Goal: Task Accomplishment & Management: Use online tool/utility

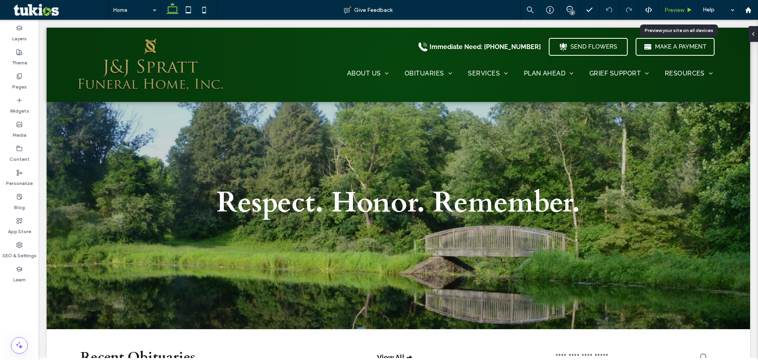
click at [667, 12] on span "Preview" at bounding box center [674, 10] width 20 height 7
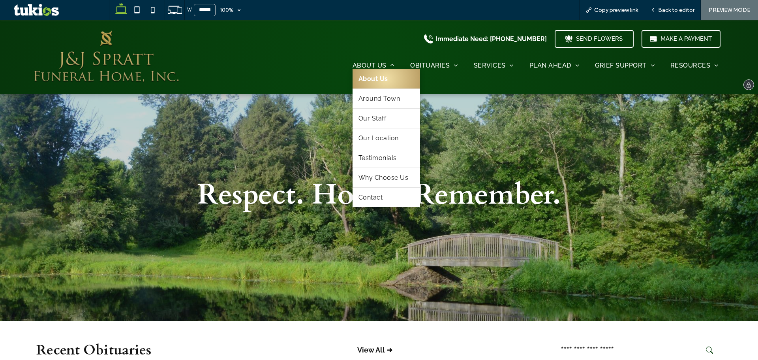
click at [379, 81] on span "About Us" at bounding box center [373, 78] width 30 height 7
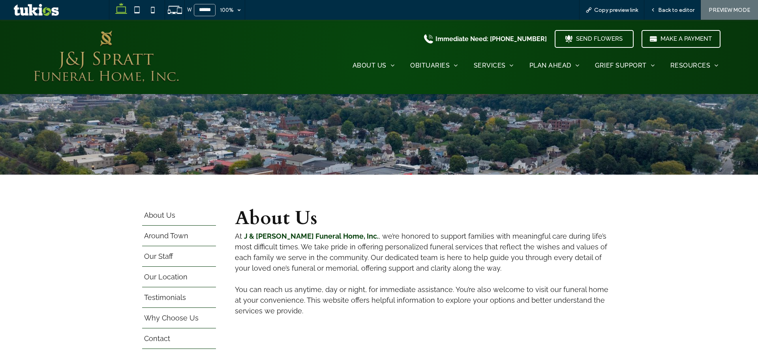
scroll to position [118, 0]
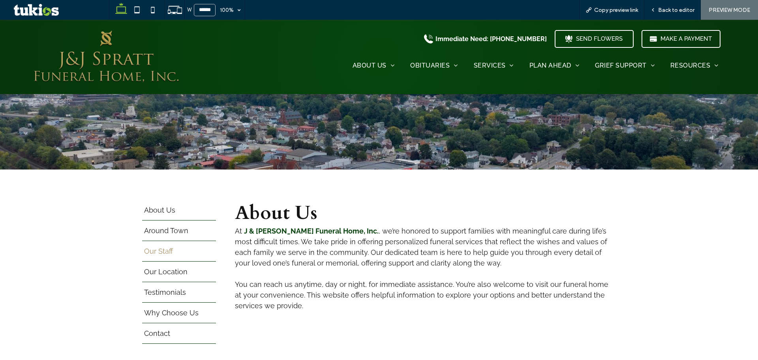
click at [147, 255] on span "Our Staff" at bounding box center [158, 255] width 29 height 0
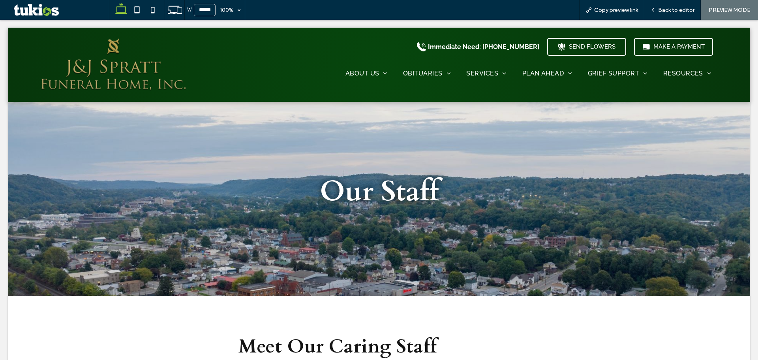
scroll to position [0, 0]
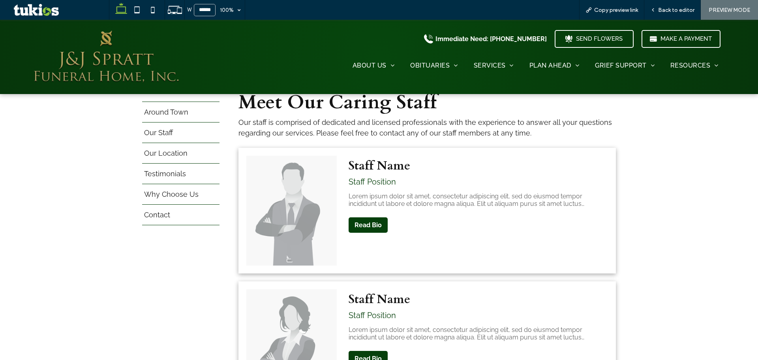
scroll to position [118, 0]
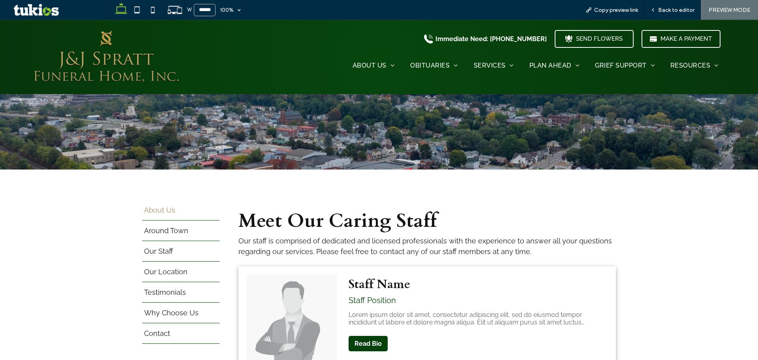
click at [165, 214] on span "About Us" at bounding box center [159, 214] width 31 height 0
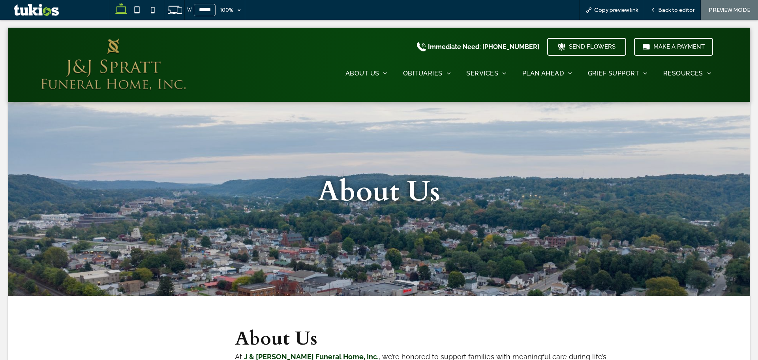
scroll to position [0, 0]
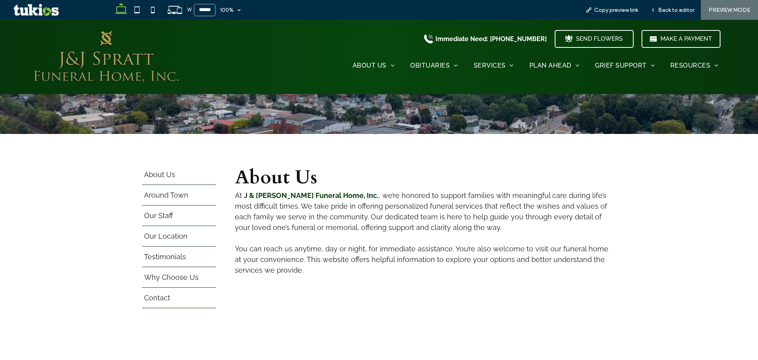
scroll to position [197, 0]
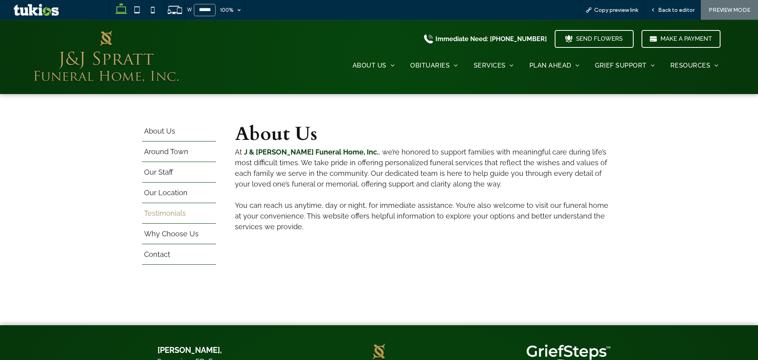
click at [168, 217] on span "Testimonials" at bounding box center [165, 217] width 42 height 0
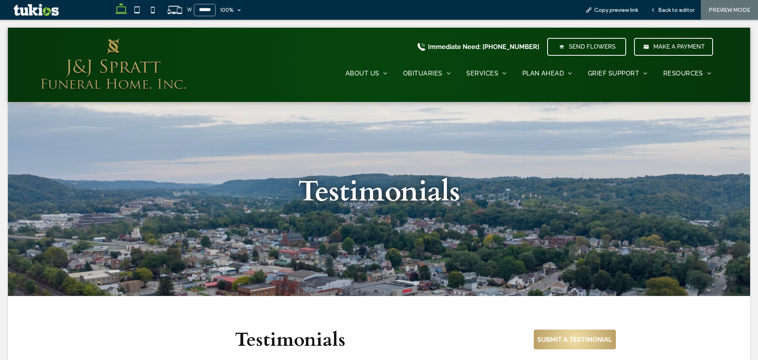
scroll to position [0, 0]
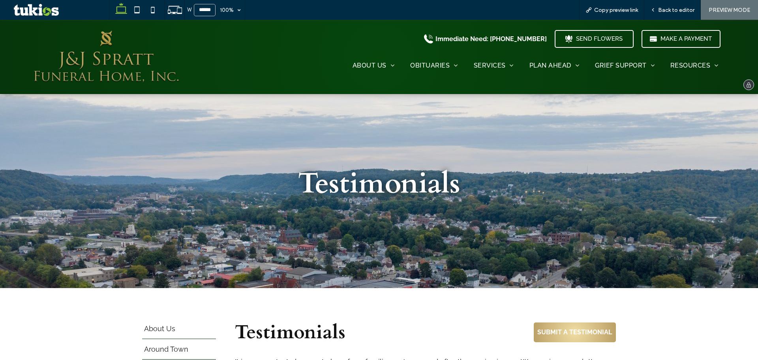
click at [113, 77] on img at bounding box center [106, 57] width 152 height 58
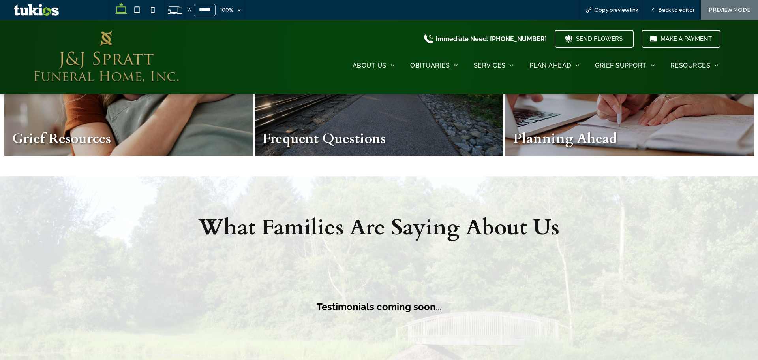
scroll to position [908, 0]
click at [671, 9] on span "Back to editor" at bounding box center [676, 10] width 36 height 7
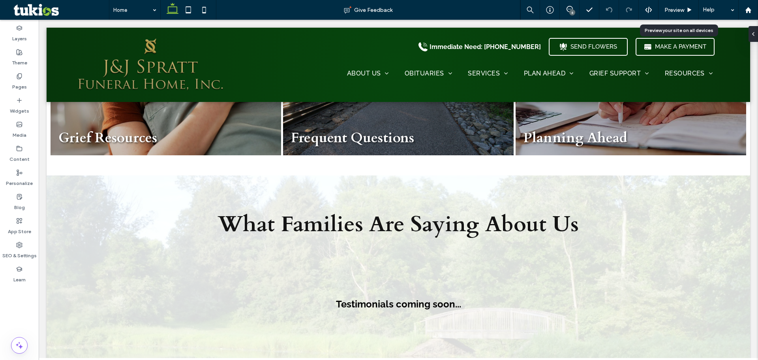
scroll to position [913, 0]
click at [568, 13] on div "6" at bounding box center [569, 10] width 19 height 8
click at [446, 274] on div "Testimonials coming soon..." at bounding box center [398, 303] width 461 height 79
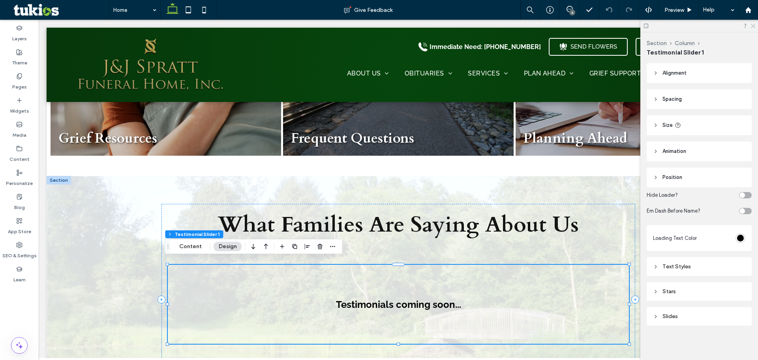
drag, startPoint x: 753, startPoint y: 24, endPoint x: 708, endPoint y: 6, distance: 48.7
click at [753, 24] on icon at bounding box center [752, 25] width 5 height 5
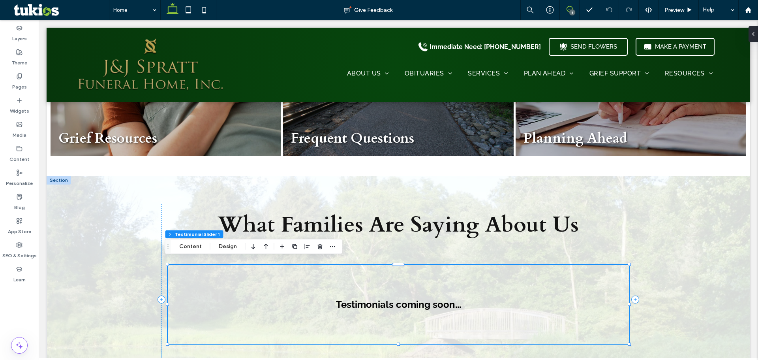
click at [568, 8] on icon at bounding box center [569, 9] width 6 height 6
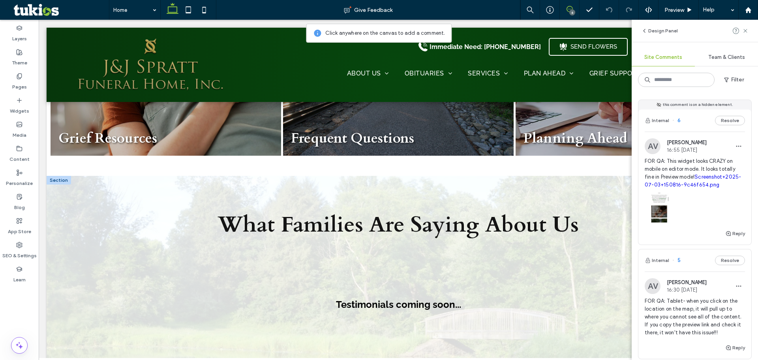
click at [475, 264] on div "Testimonials coming soon..." at bounding box center [398, 303] width 461 height 79
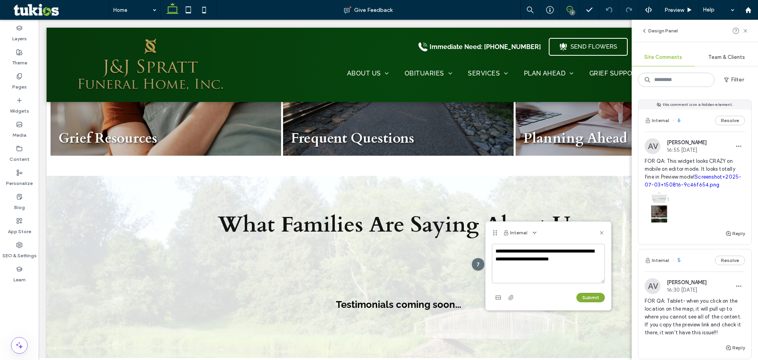
type textarea "**********"
click at [581, 298] on button "Submit" at bounding box center [590, 296] width 28 height 9
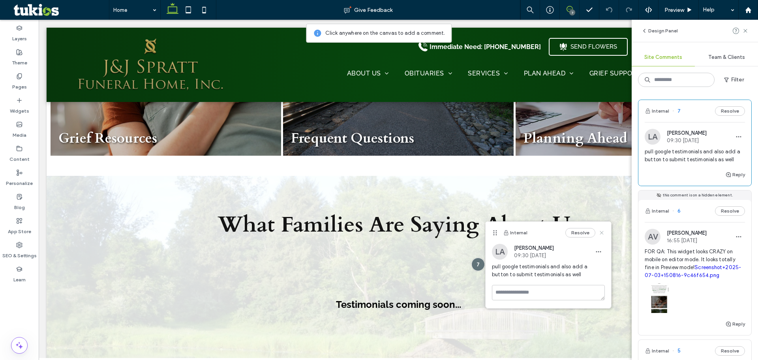
drag, startPoint x: 601, startPoint y: 232, endPoint x: 572, endPoint y: 205, distance: 39.7
click at [601, 232] on use at bounding box center [602, 233] width 4 height 4
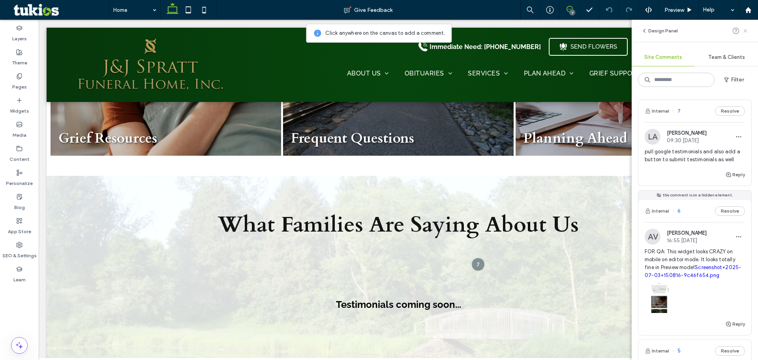
click at [742, 29] on icon at bounding box center [745, 31] width 6 height 6
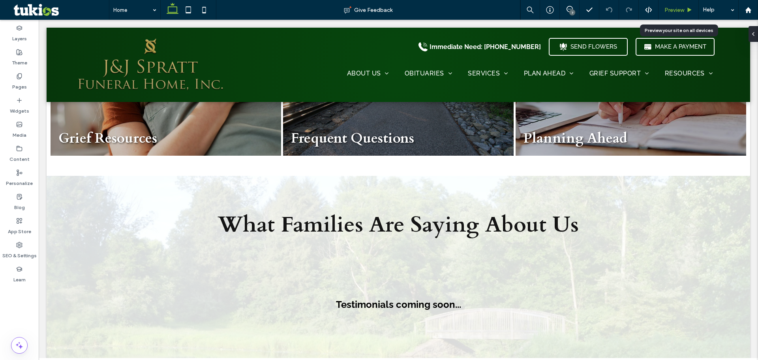
click at [681, 8] on span "Preview" at bounding box center [674, 10] width 20 height 7
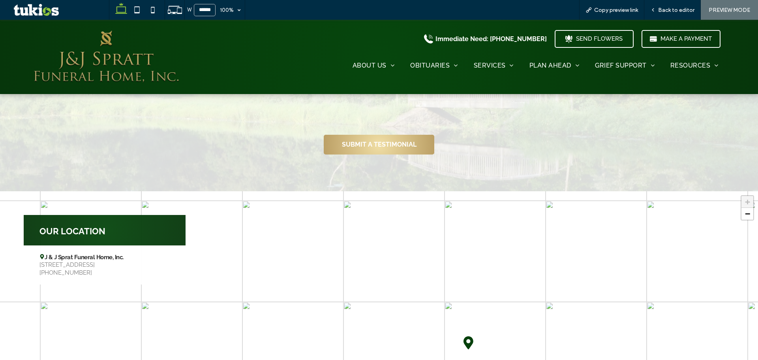
scroll to position [1145, 0]
drag, startPoint x: 671, startPoint y: 7, endPoint x: 214, endPoint y: 176, distance: 487.8
click at [671, 7] on span "Back to editor" at bounding box center [676, 10] width 36 height 7
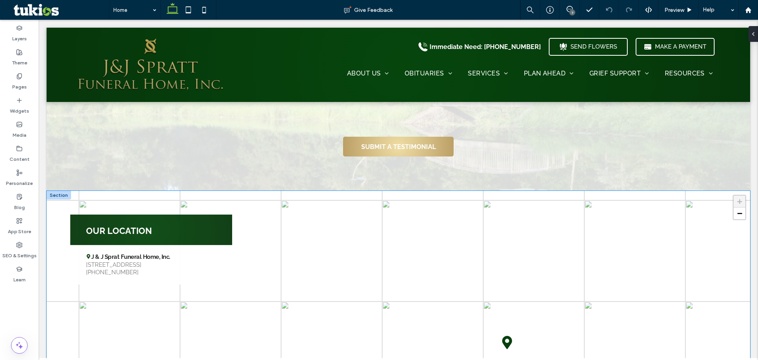
scroll to position [1149, 0]
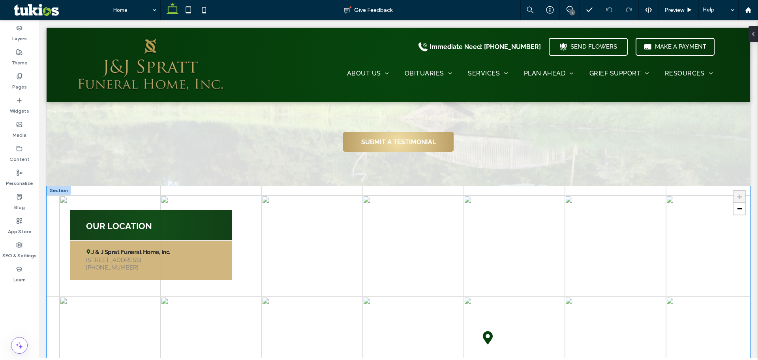
click at [116, 256] on span "[STREET_ADDRESS]" at bounding box center [151, 260] width 130 height 8
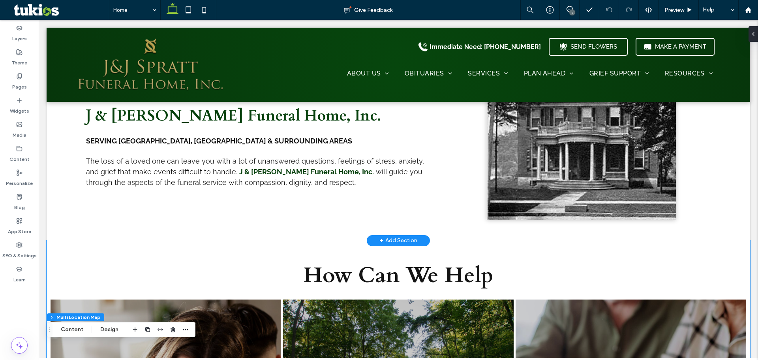
scroll to position [478, 0]
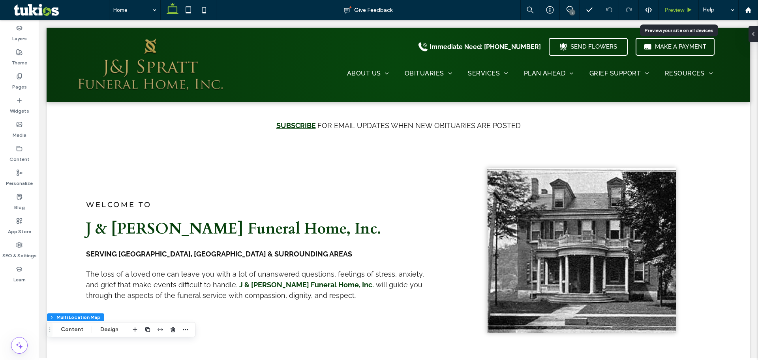
click at [676, 11] on span "Preview" at bounding box center [674, 10] width 20 height 7
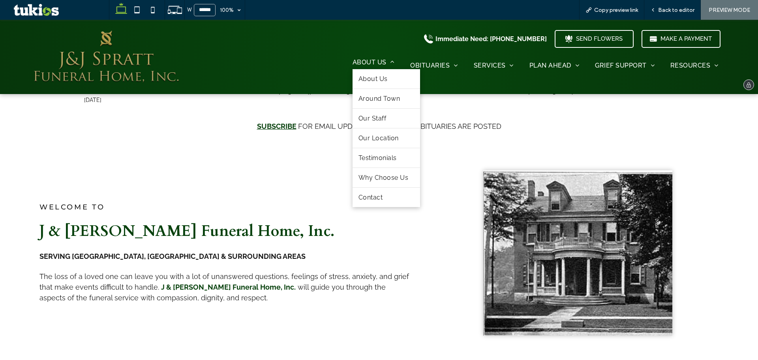
scroll to position [471, 0]
click at [374, 97] on span "Around Town" at bounding box center [379, 98] width 42 height 7
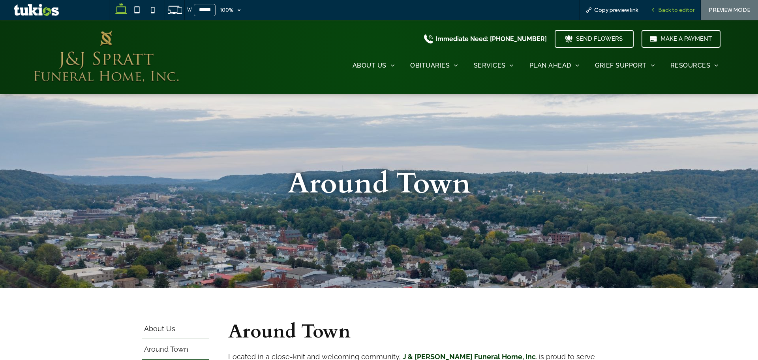
click at [666, 11] on span "Back to editor" at bounding box center [676, 10] width 36 height 7
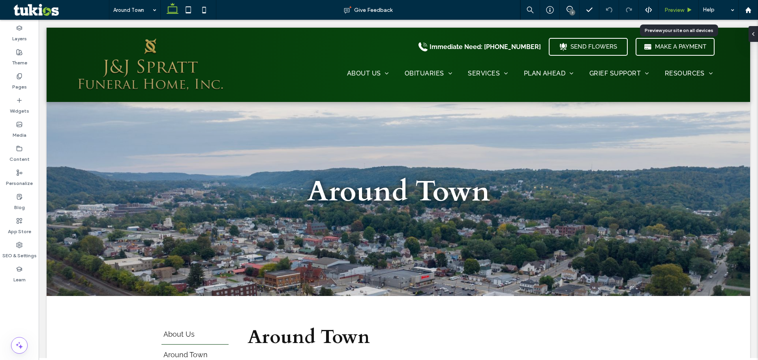
click at [680, 11] on span "Preview" at bounding box center [674, 10] width 20 height 7
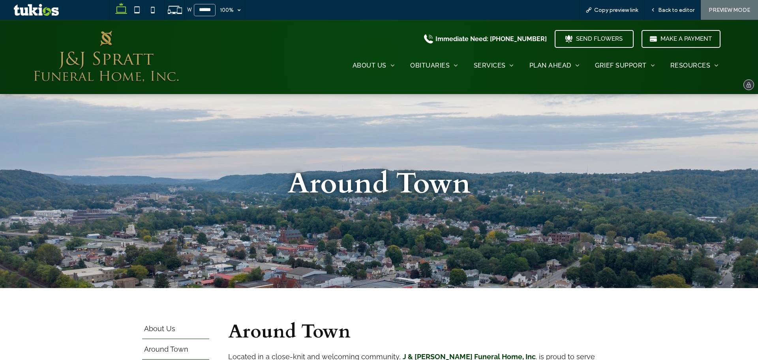
click at [87, 69] on img at bounding box center [106, 57] width 152 height 58
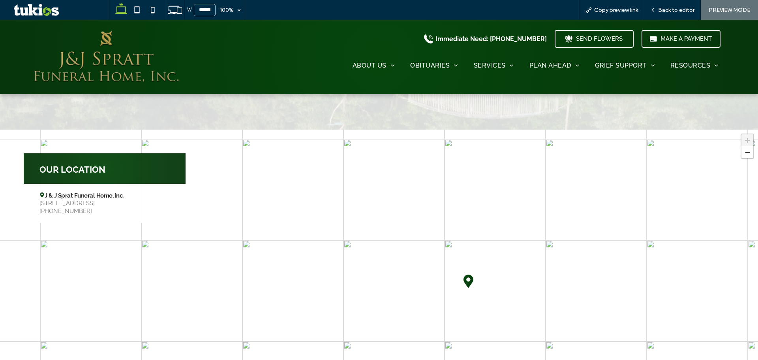
scroll to position [1105, 0]
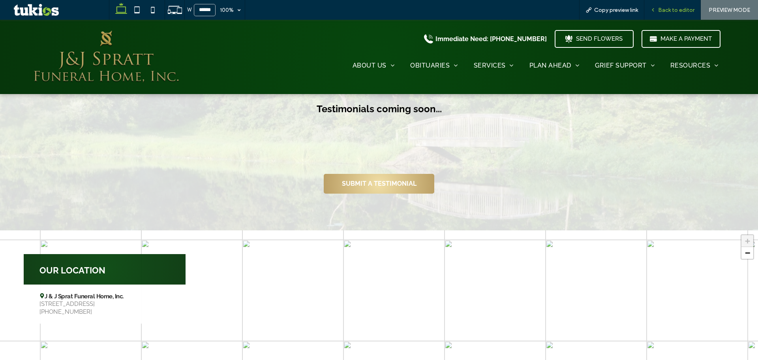
drag, startPoint x: 662, startPoint y: 7, endPoint x: 157, endPoint y: 207, distance: 542.5
click at [662, 7] on span "Back to editor" at bounding box center [676, 10] width 36 height 7
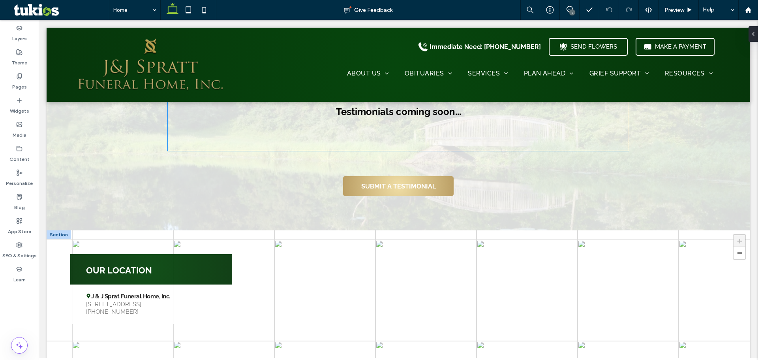
scroll to position [1110, 0]
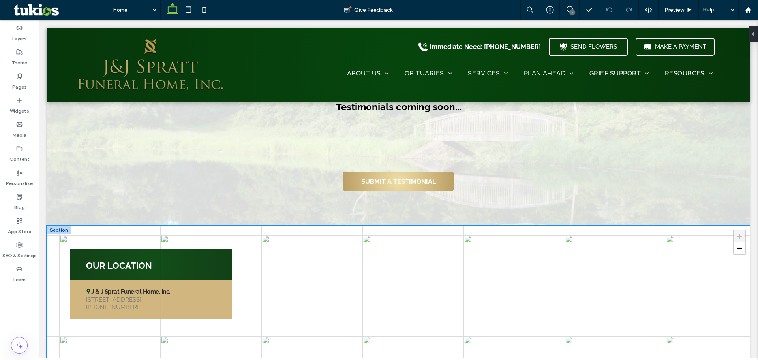
click at [135, 281] on div "J & J Sprat Funeral Home, Inc. [STREET_ADDRESS] [PHONE_NUMBER]" at bounding box center [151, 298] width 162 height 39
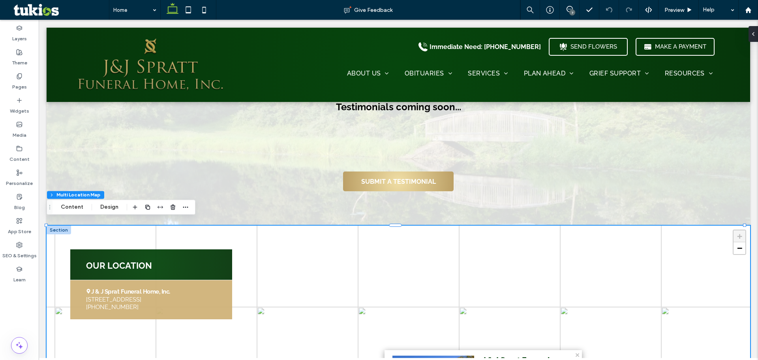
click at [135, 281] on div "J & J Sprat Funeral Home, Inc. [STREET_ADDRESS] [PHONE_NUMBER]" at bounding box center [151, 298] width 162 height 39
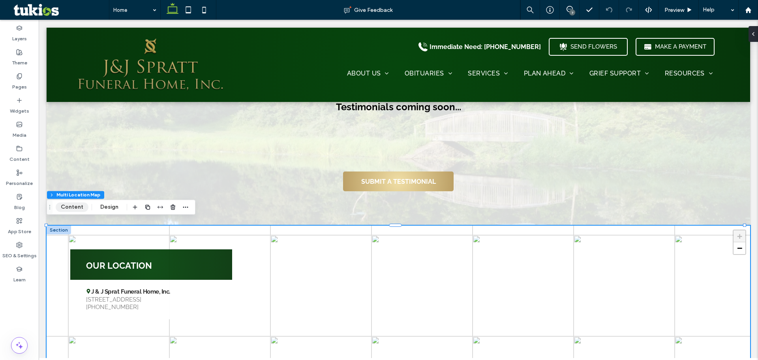
click at [79, 208] on button "Content" at bounding box center [72, 206] width 33 height 9
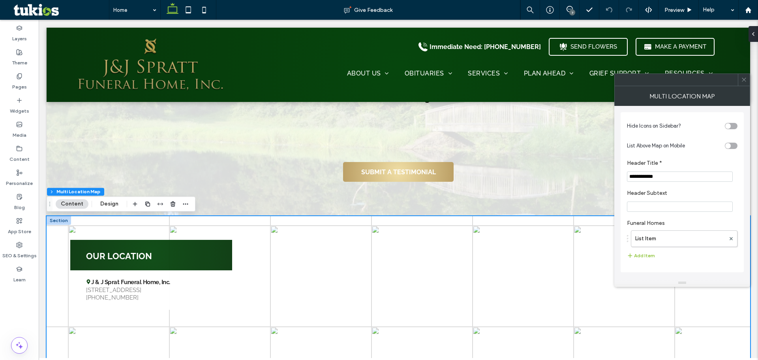
scroll to position [1189, 0]
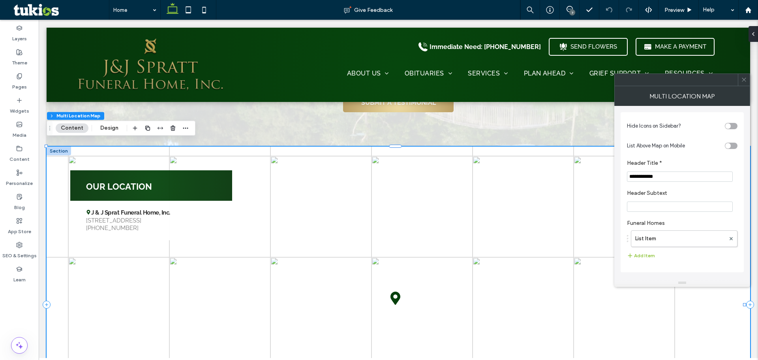
click at [671, 208] on input "Header Subtext" at bounding box center [680, 206] width 106 height 10
click at [659, 234] on label "List Item" at bounding box center [680, 239] width 90 height 16
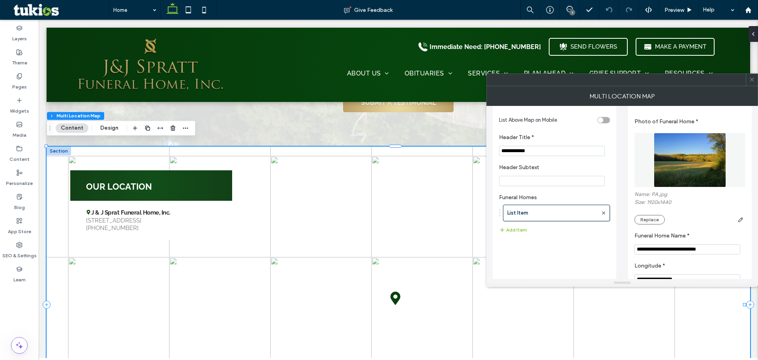
scroll to position [39, 0]
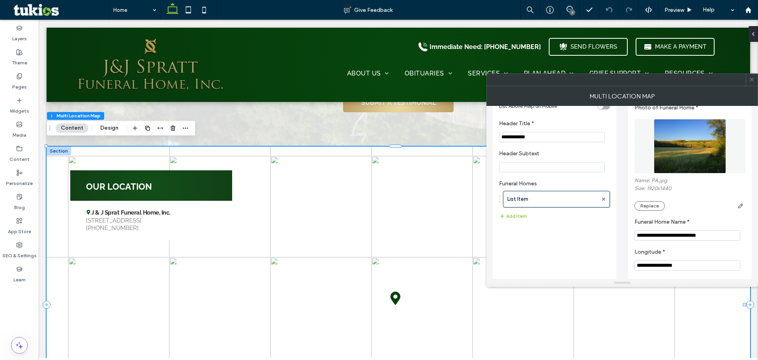
click at [662, 236] on input "**********" at bounding box center [687, 235] width 106 height 10
type input "**********"
click at [752, 86] on div "Multi Location Map" at bounding box center [622, 96] width 272 height 20
click at [753, 82] on icon at bounding box center [752, 80] width 6 height 6
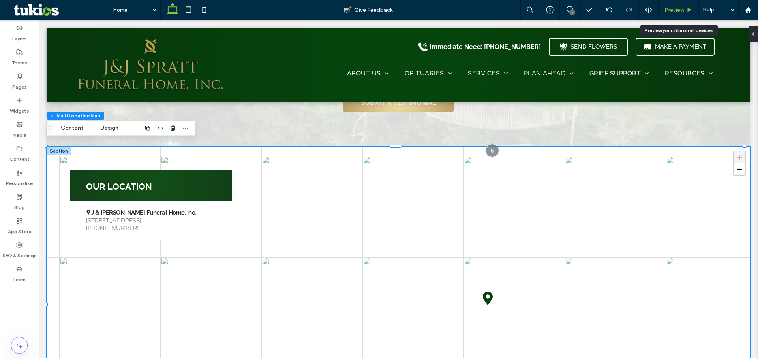
drag, startPoint x: 659, startPoint y: 9, endPoint x: 392, endPoint y: 196, distance: 325.6
click at [659, 9] on div "Preview" at bounding box center [678, 10] width 40 height 7
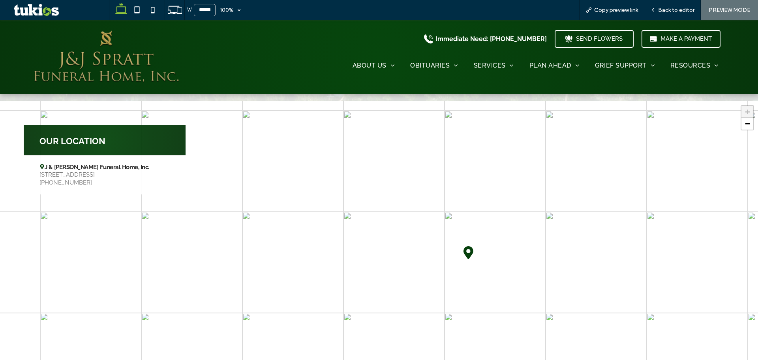
scroll to position [1145, 0]
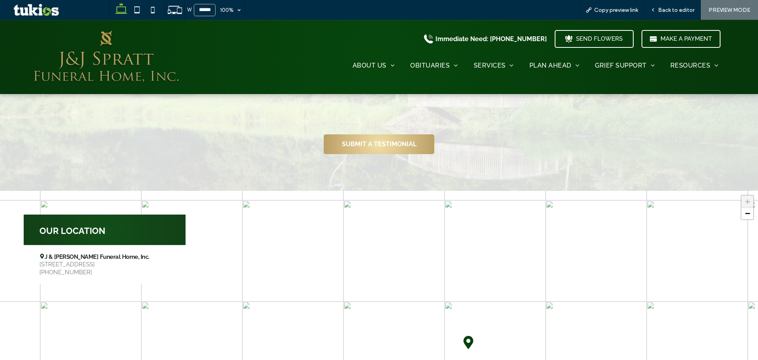
click at [467, 341] on icon at bounding box center [468, 341] width 10 height 13
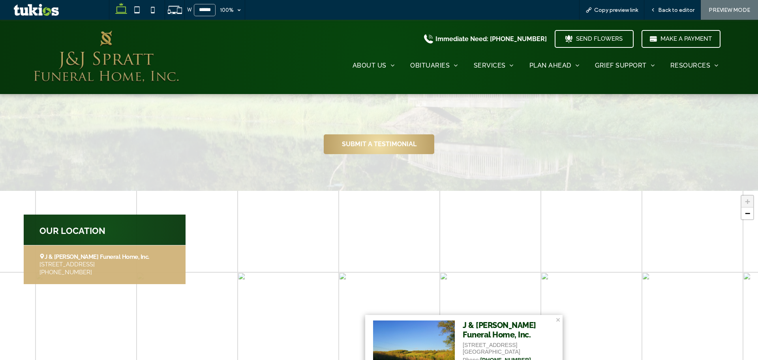
click at [709, 11] on span "PREVIEW MODE" at bounding box center [728, 10] width 41 height 7
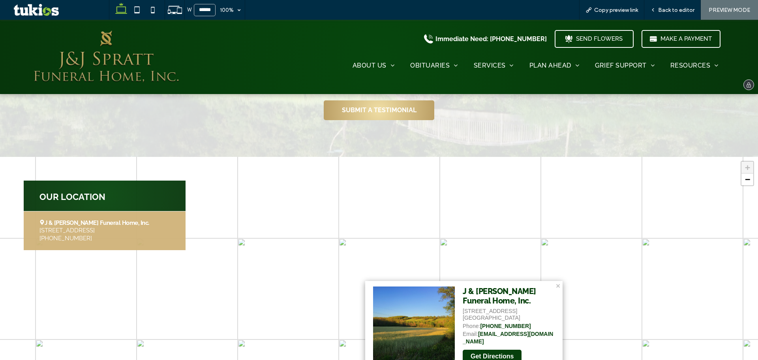
scroll to position [1224, 0]
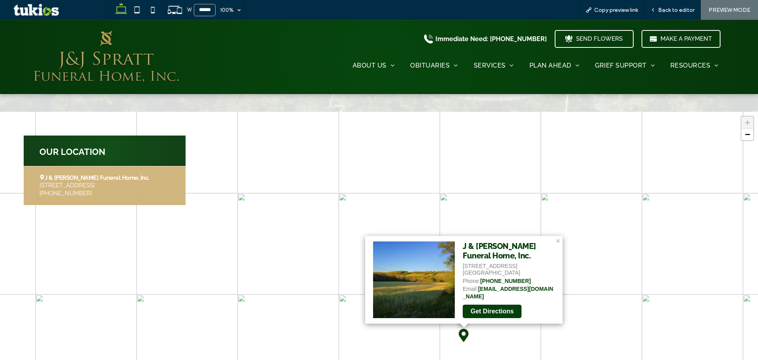
click at [715, 7] on span "PREVIEW MODE" at bounding box center [728, 10] width 41 height 7
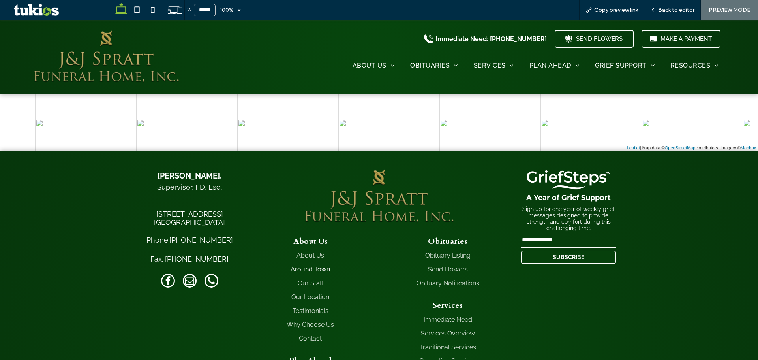
scroll to position [1381, 0]
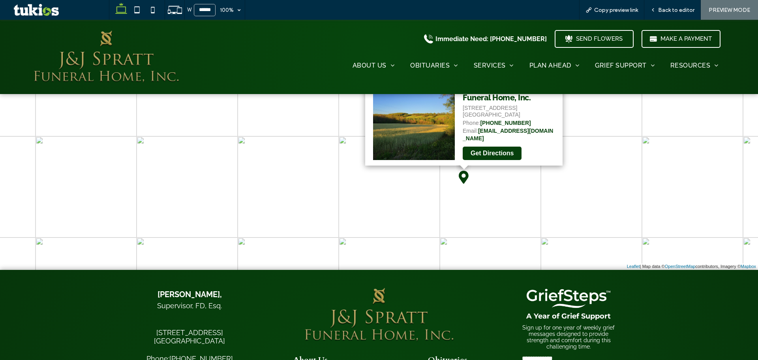
click at [712, 7] on span "PREVIEW MODE" at bounding box center [728, 10] width 41 height 7
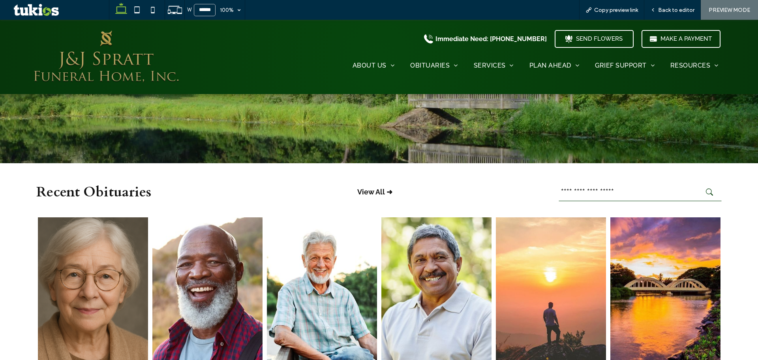
scroll to position [0, 0]
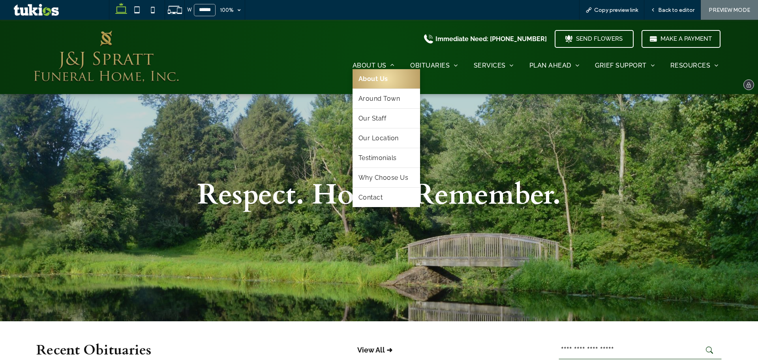
click at [362, 79] on span "About Us" at bounding box center [373, 78] width 30 height 7
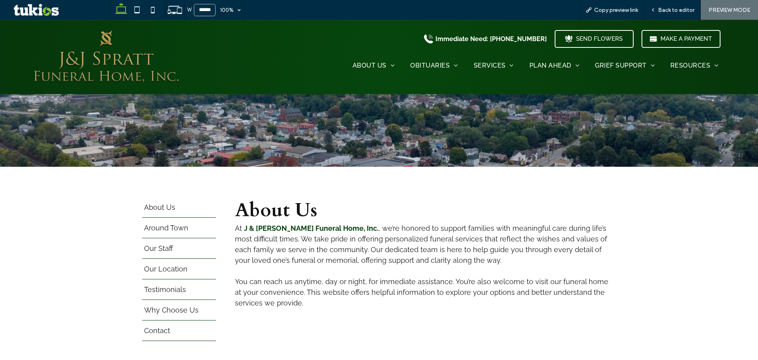
scroll to position [118, 0]
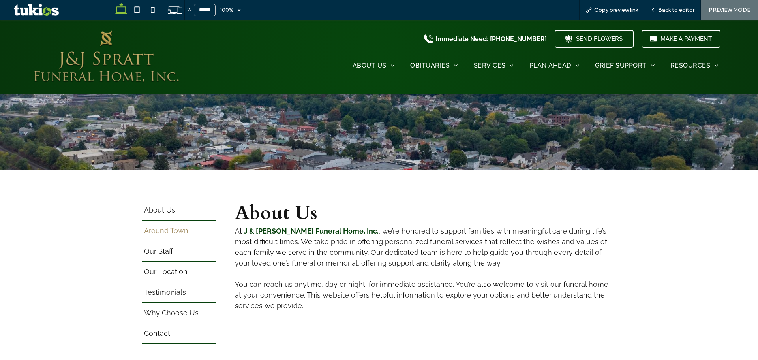
click at [173, 234] on span "Around Town" at bounding box center [166, 234] width 44 height 0
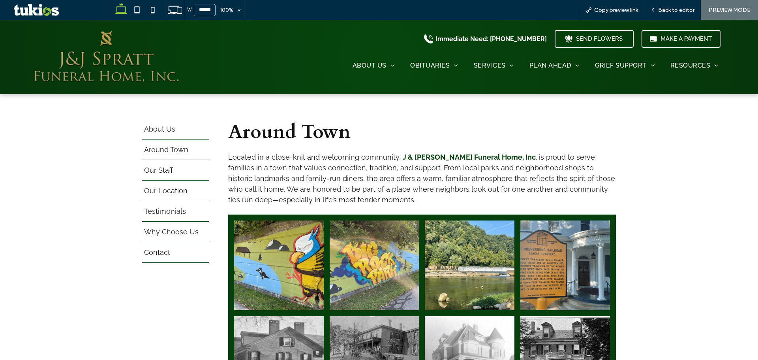
scroll to position [197, 0]
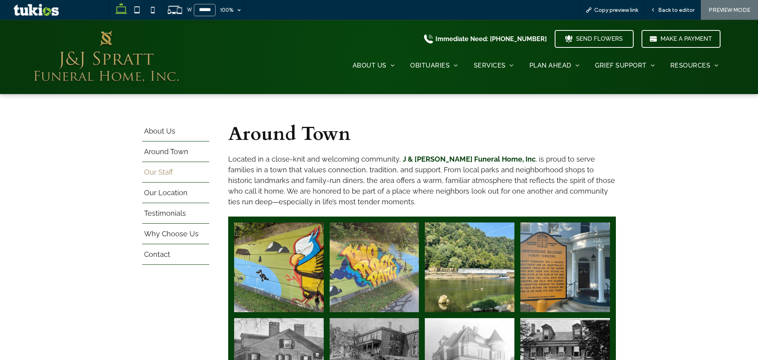
click at [159, 176] on span "Our Staff" at bounding box center [158, 176] width 29 height 0
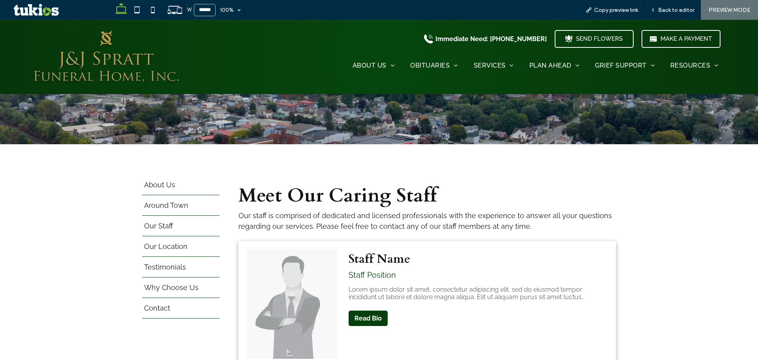
scroll to position [158, 0]
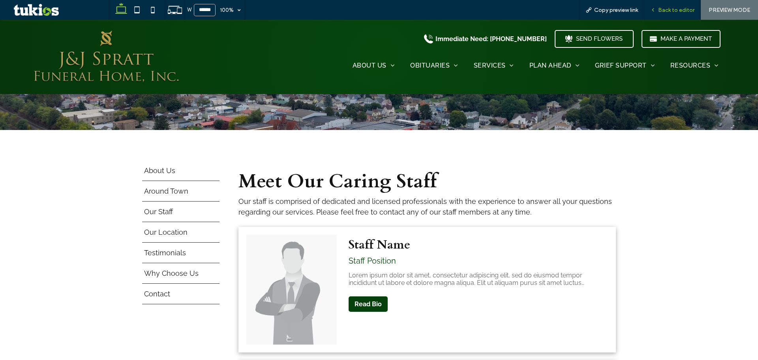
click at [674, 9] on span "Back to editor" at bounding box center [676, 10] width 36 height 7
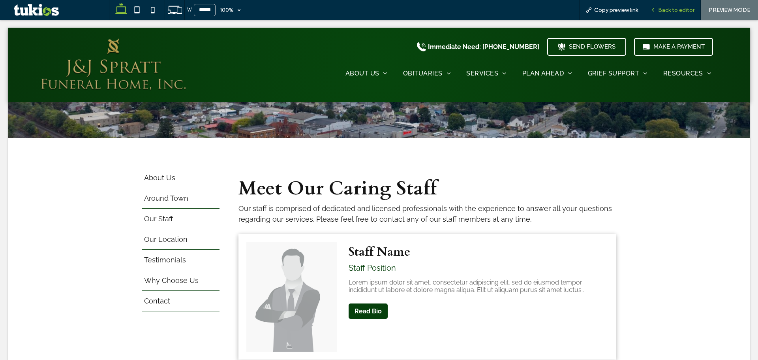
scroll to position [166, 0]
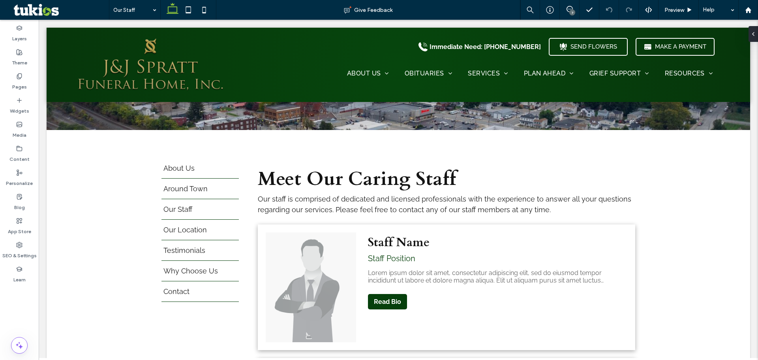
drag, startPoint x: 569, startPoint y: 12, endPoint x: 566, endPoint y: 18, distance: 6.4
click at [566, 18] on div "7" at bounding box center [570, 10] width 20 height 20
click at [463, 267] on div "Staff Name Staff Position Lorem ipsum dolor sit amet, consectetur adipiscing el…" at bounding box center [499, 287] width 271 height 126
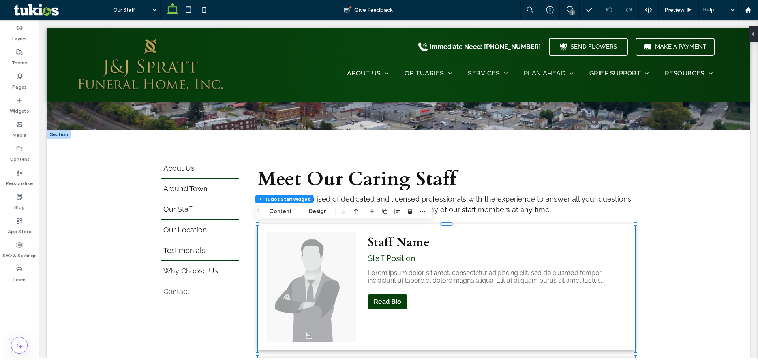
drag, startPoint x: 662, startPoint y: 189, endPoint x: 666, endPoint y: 145, distance: 44.4
click at [666, 185] on div "About Us Around Town Our Staff Our Location Testimonials Why Choose Us Contact …" at bounding box center [398, 342] width 703 height 425
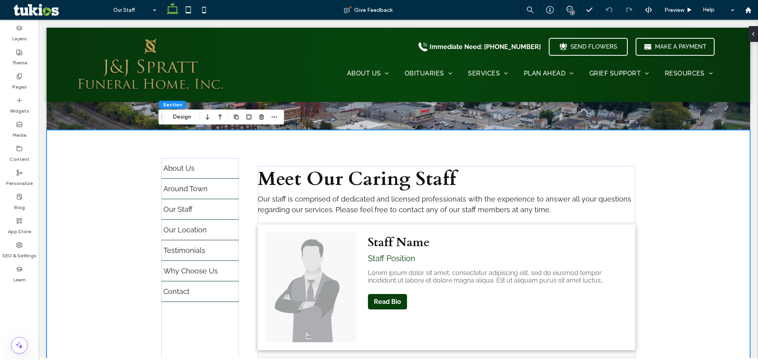
drag, startPoint x: 530, startPoint y: 1, endPoint x: 569, endPoint y: 15, distance: 41.3
click at [569, 15] on div "7" at bounding box center [570, 10] width 20 height 20
click at [582, 261] on p "Staff Position" at bounding box center [497, 257] width 259 height 9
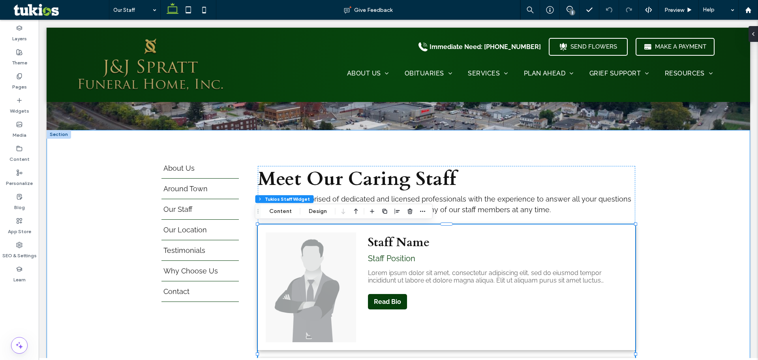
click at [705, 214] on div "About Us Around Town Our Staff Our Location Testimonials Why Choose Us Contact …" at bounding box center [398, 342] width 703 height 425
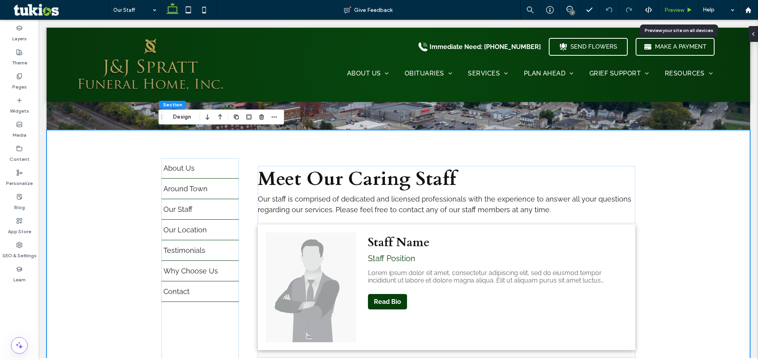
click at [682, 11] on span "Preview" at bounding box center [674, 10] width 20 height 7
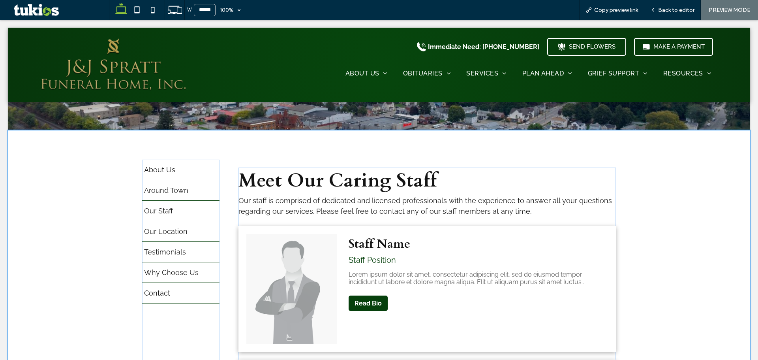
scroll to position [158, 0]
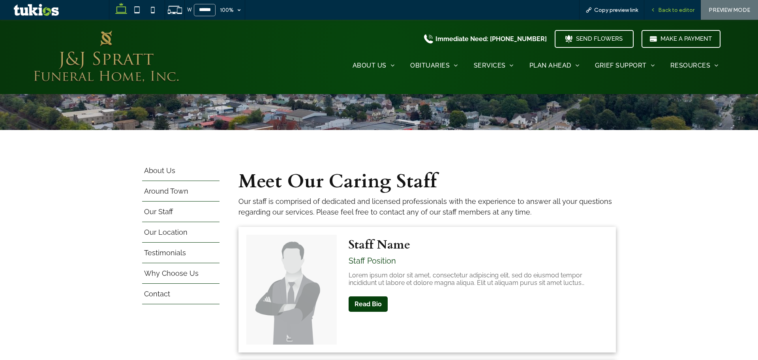
click at [663, 11] on span "Back to editor" at bounding box center [676, 10] width 36 height 7
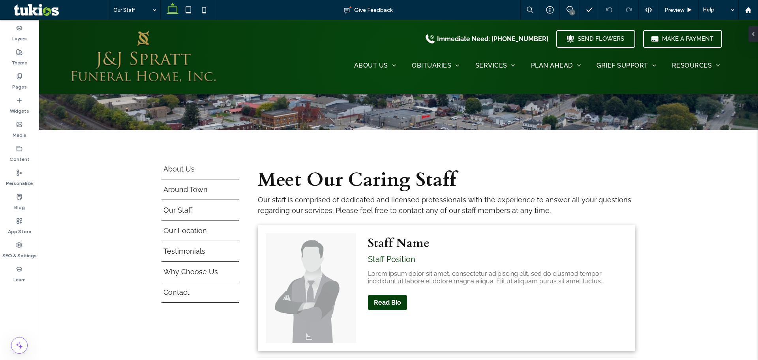
scroll to position [166, 0]
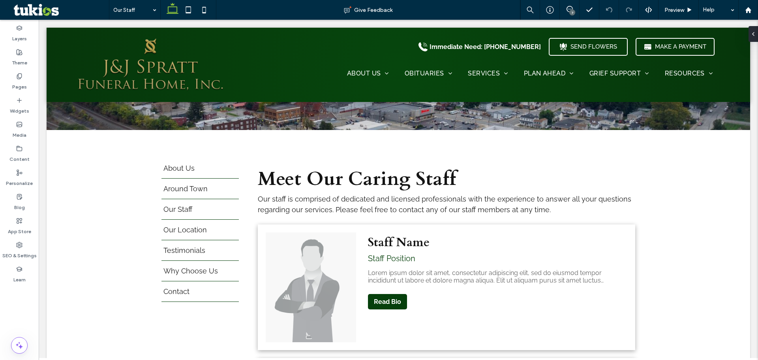
click at [569, 13] on div "7" at bounding box center [572, 12] width 6 height 6
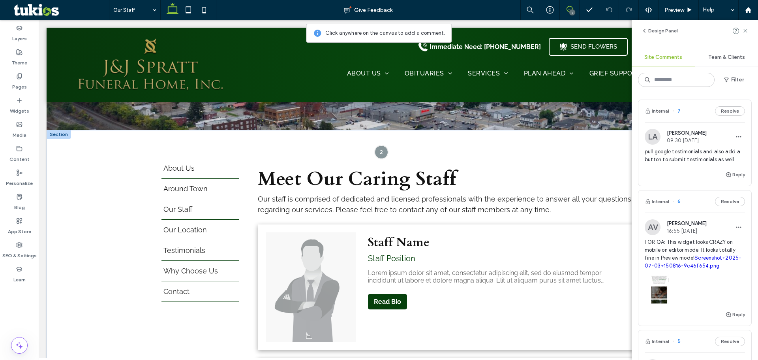
click at [559, 252] on div "Staff Name Staff Position Lorem ipsum dolor sit amet, consectetur adipiscing el…" at bounding box center [499, 287] width 271 height 126
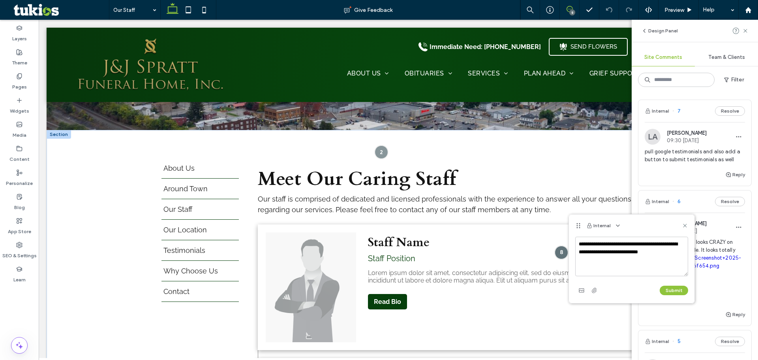
type textarea "**********"
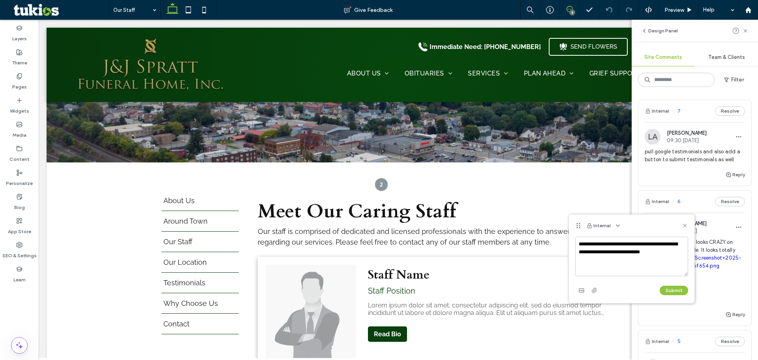
scroll to position [126, 0]
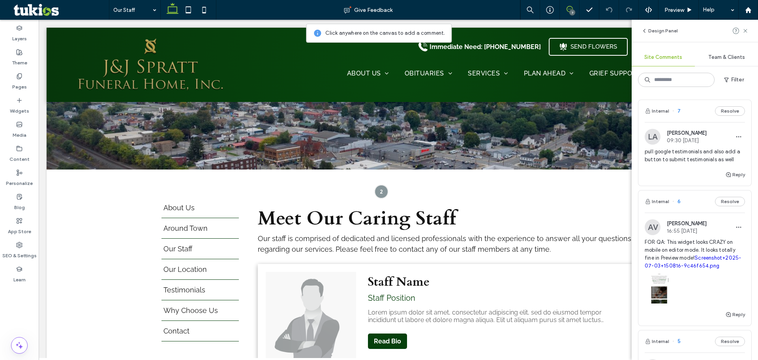
drag, startPoint x: 746, startPoint y: 29, endPoint x: 738, endPoint y: 37, distance: 10.3
click at [745, 30] on icon at bounding box center [745, 31] width 6 height 6
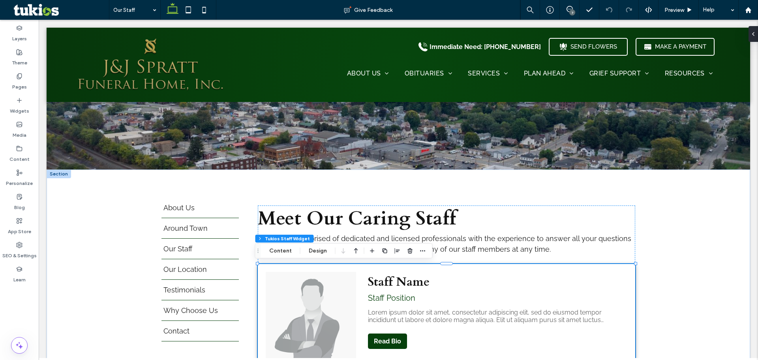
click at [570, 10] on div "7" at bounding box center [569, 9] width 19 height 6
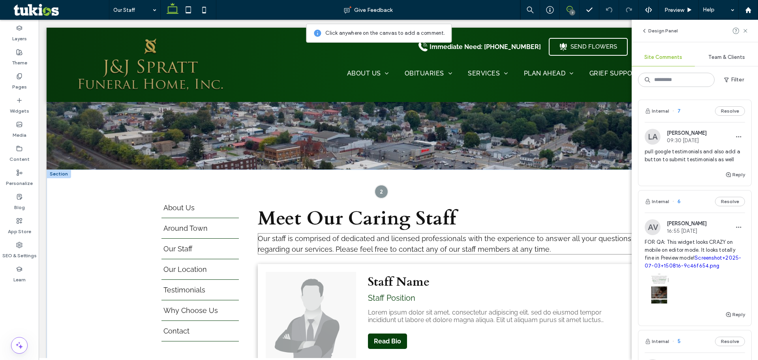
click at [574, 250] on p "Our staff is comprised of dedicated and licensed professionals with the experie…" at bounding box center [446, 243] width 377 height 21
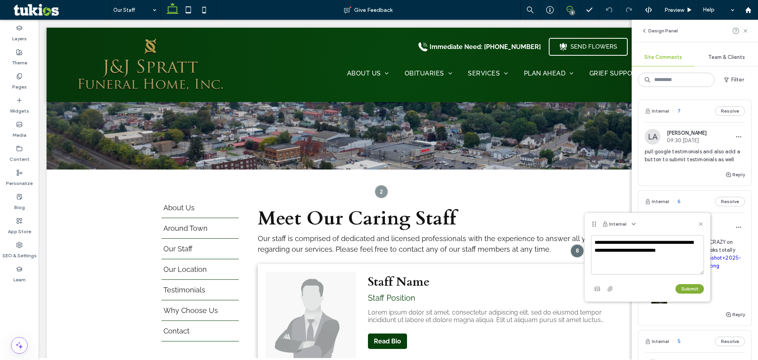
click at [691, 291] on button "Submit" at bounding box center [689, 288] width 28 height 9
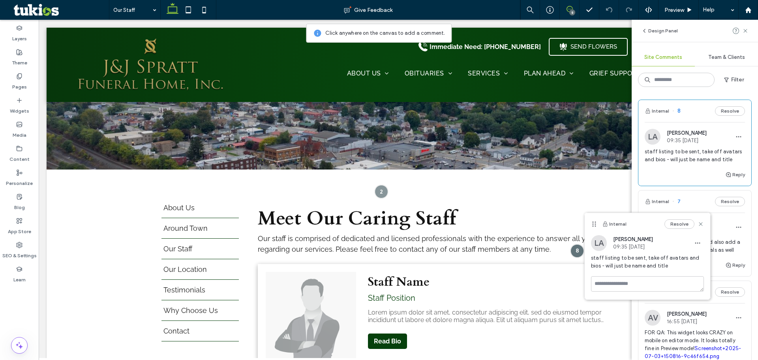
drag, startPoint x: 702, startPoint y: 227, endPoint x: 750, endPoint y: 147, distance: 92.9
click at [705, 224] on div "Internal Resolve" at bounding box center [648, 224] width 126 height 22
click at [741, 32] on div at bounding box center [741, 30] width 16 height 9
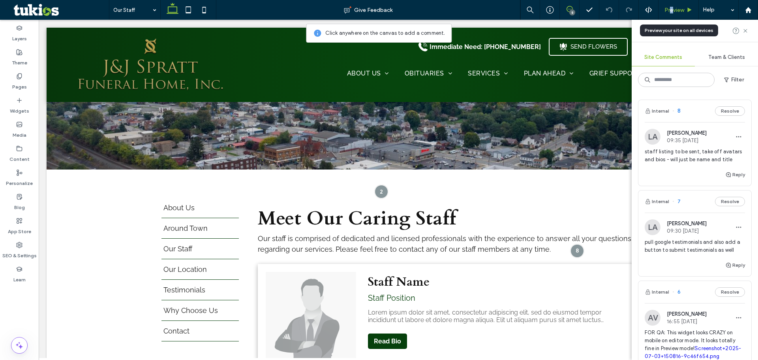
click at [671, 11] on span "Preview" at bounding box center [674, 10] width 20 height 7
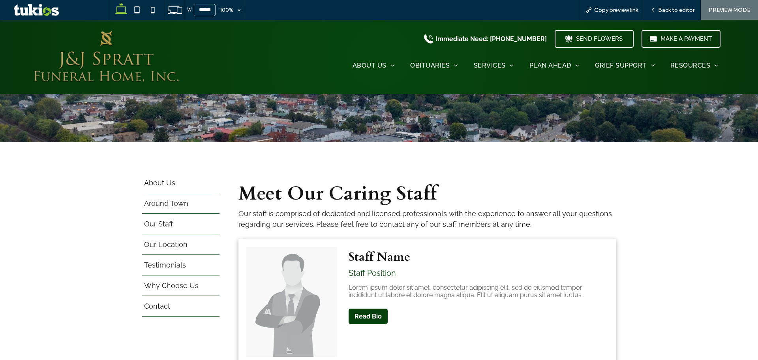
scroll to position [158, 0]
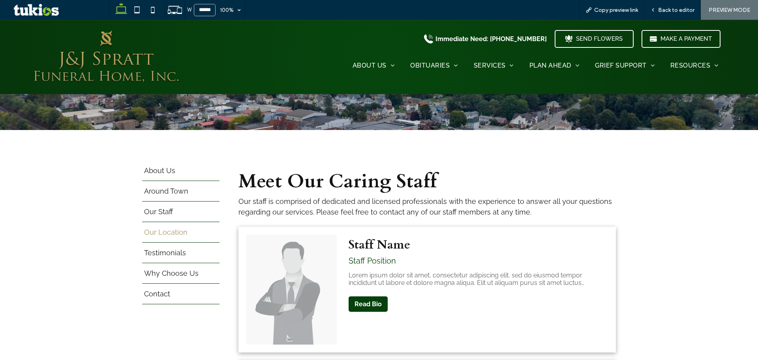
click at [170, 236] on span "Our Location" at bounding box center [165, 236] width 43 height 0
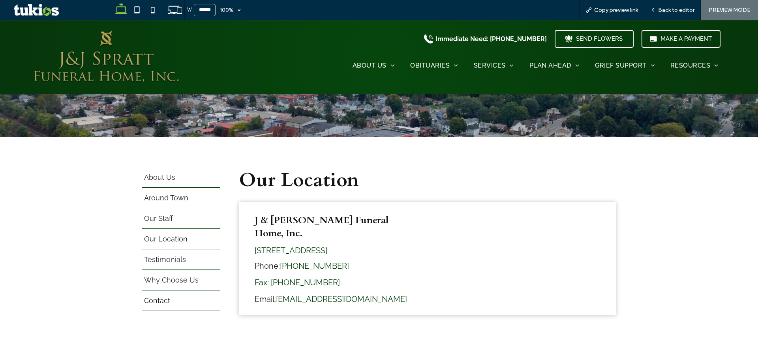
scroll to position [158, 0]
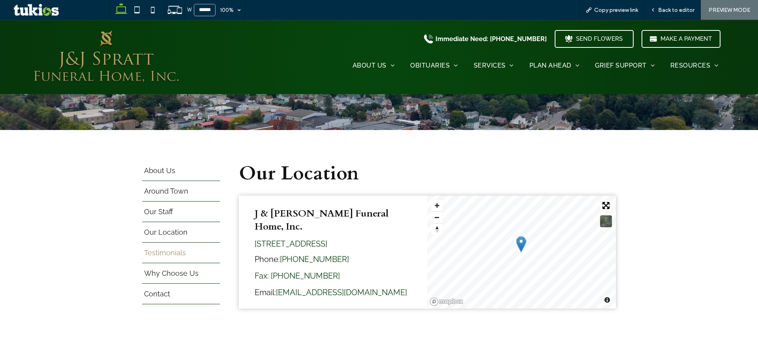
click at [167, 256] on span "Testimonials" at bounding box center [165, 256] width 42 height 0
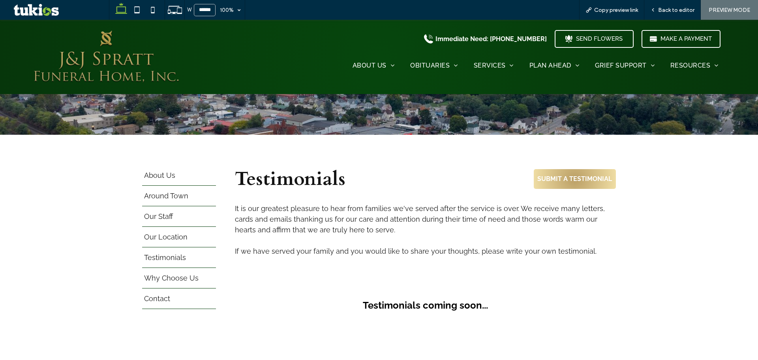
scroll to position [79, 0]
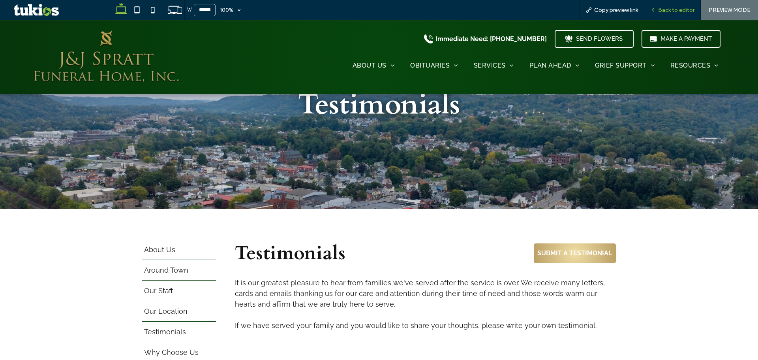
click at [664, 11] on span "Back to editor" at bounding box center [676, 10] width 36 height 7
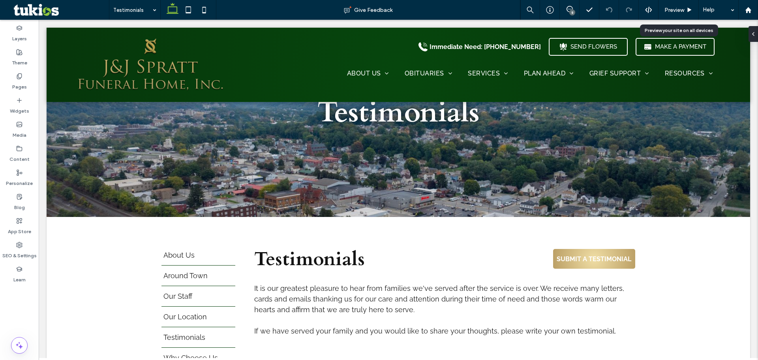
scroll to position [87, 0]
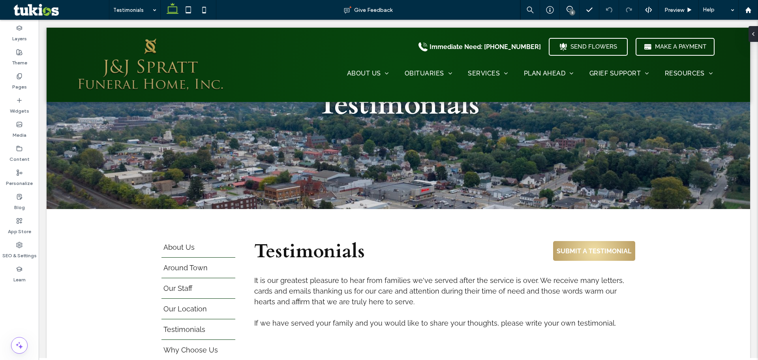
click at [572, 15] on div "8" at bounding box center [572, 12] width 6 height 6
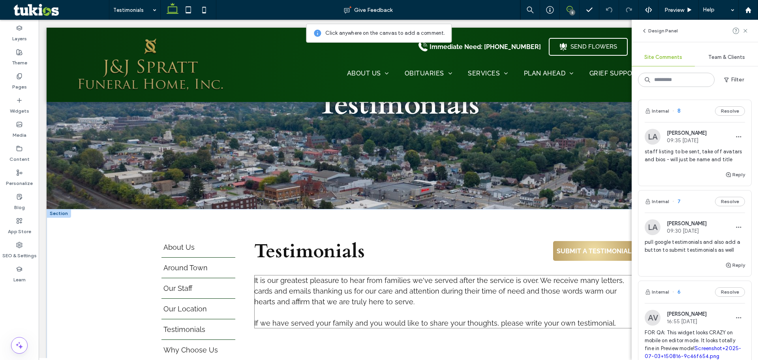
click at [487, 300] on p "It is our greatest pleasure to hear from families we've served after the servic…" at bounding box center [444, 291] width 381 height 32
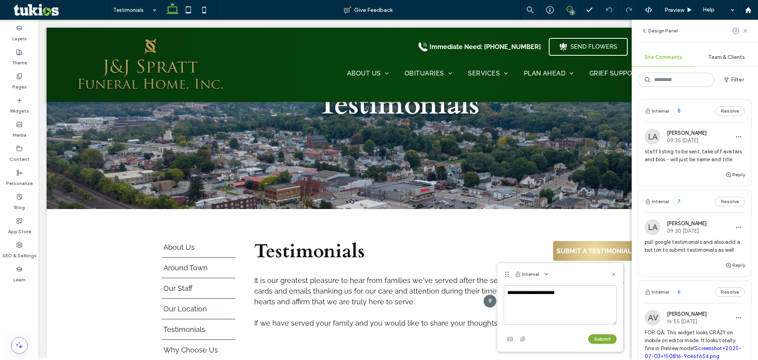
type textarea "**********"
click at [596, 335] on button "Submit" at bounding box center [602, 338] width 28 height 9
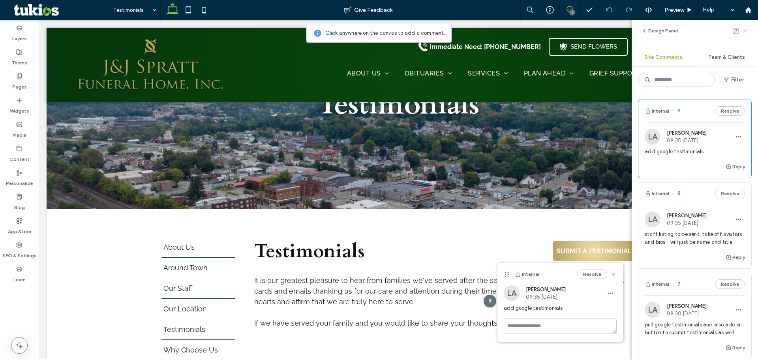
click at [748, 32] on icon at bounding box center [745, 31] width 6 height 6
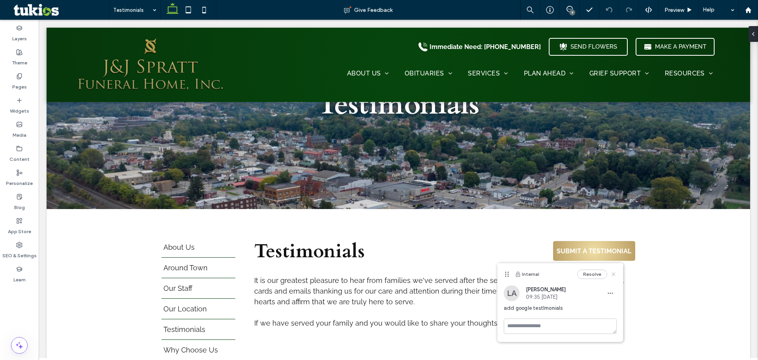
click at [610, 273] on icon at bounding box center [613, 274] width 6 height 6
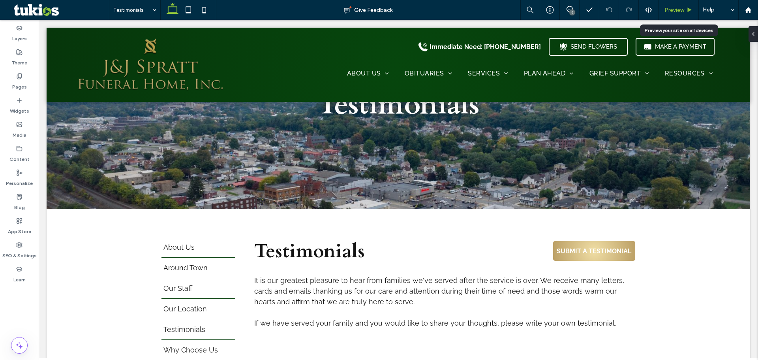
click at [666, 10] on span "Preview" at bounding box center [674, 10] width 20 height 7
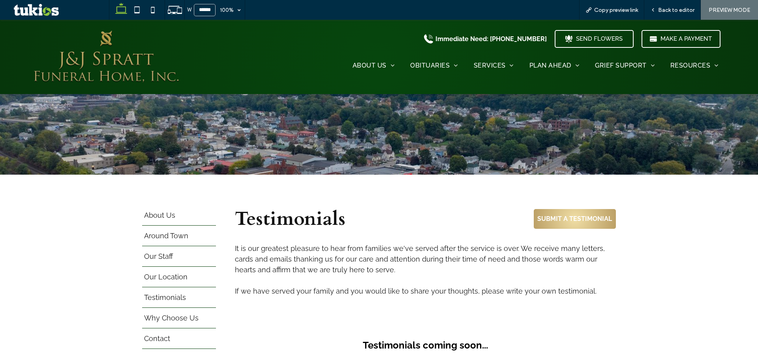
scroll to position [158, 0]
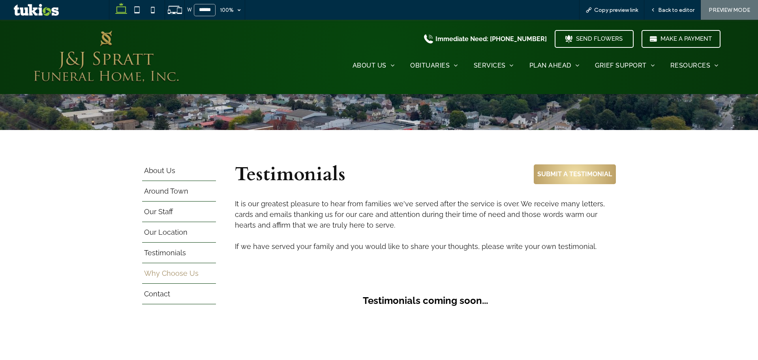
click at [166, 277] on span "Why Choose Us" at bounding box center [171, 277] width 54 height 0
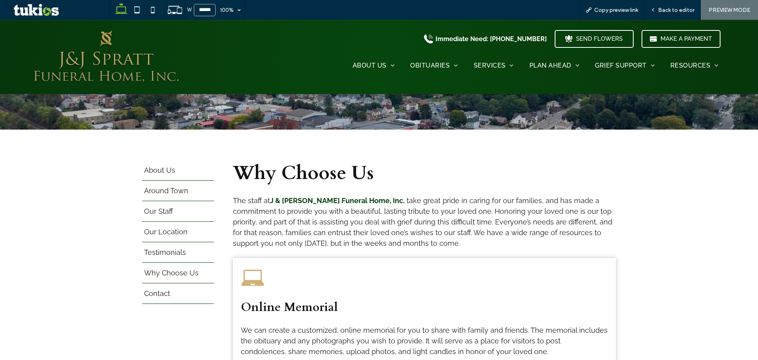
scroll to position [158, 0]
click at [145, 297] on span "Contact" at bounding box center [157, 297] width 26 height 0
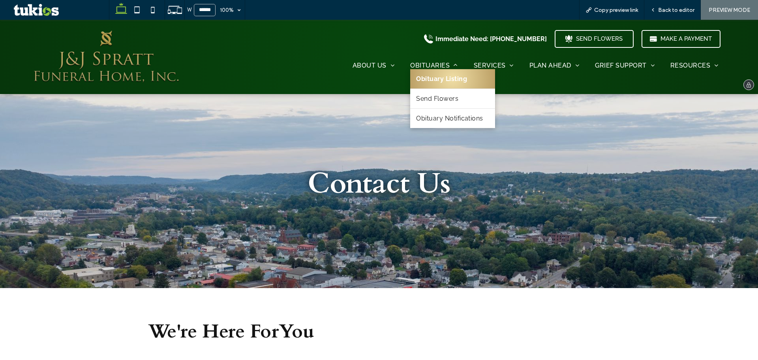
click at [431, 77] on span "Obituary Listing" at bounding box center [441, 78] width 51 height 7
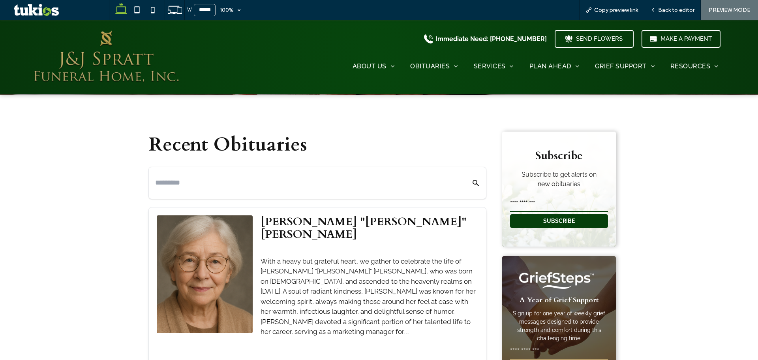
scroll to position [118, 0]
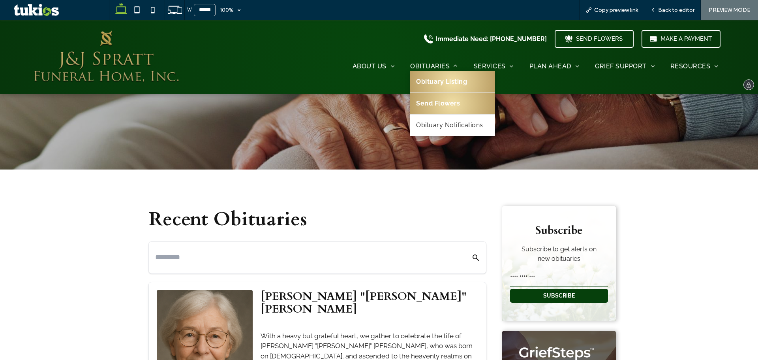
click at [435, 104] on span "Send Flowers" at bounding box center [438, 103] width 44 height 9
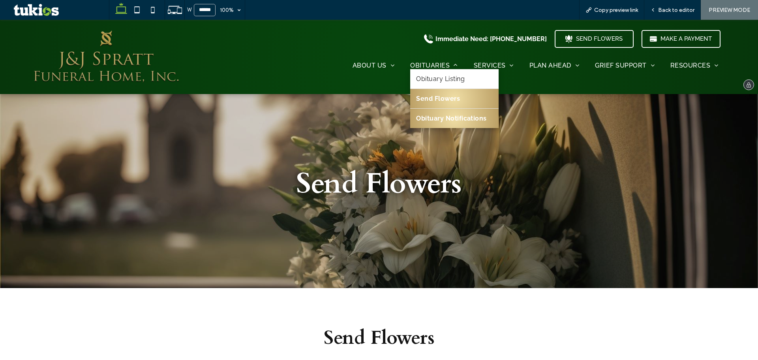
click at [434, 120] on span "Obituary Notifications" at bounding box center [451, 117] width 71 height 7
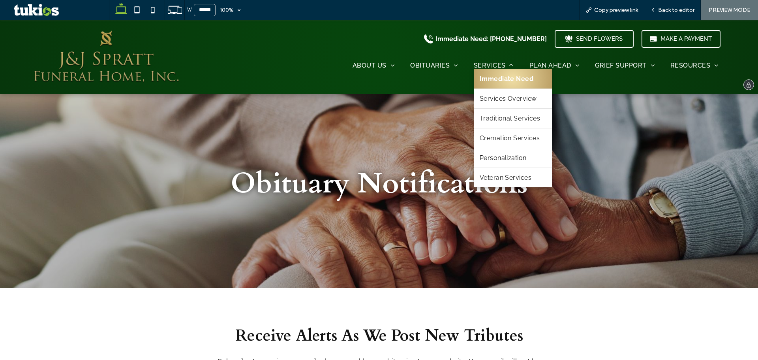
click at [497, 76] on span "Immediate Need" at bounding box center [507, 78] width 54 height 7
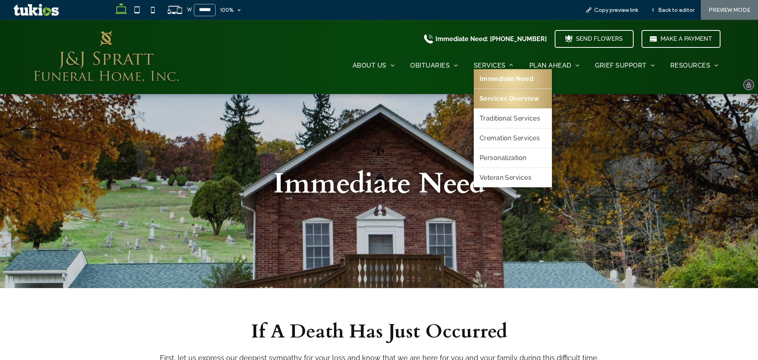
click at [491, 99] on span "Services Overview" at bounding box center [510, 98] width 60 height 7
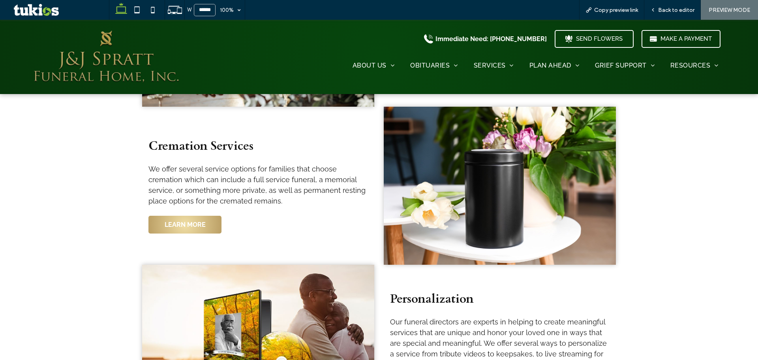
scroll to position [237, 0]
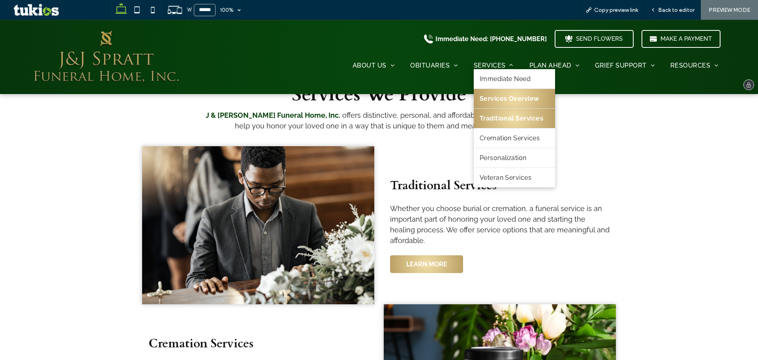
click at [487, 118] on span "Traditional Services" at bounding box center [512, 117] width 64 height 7
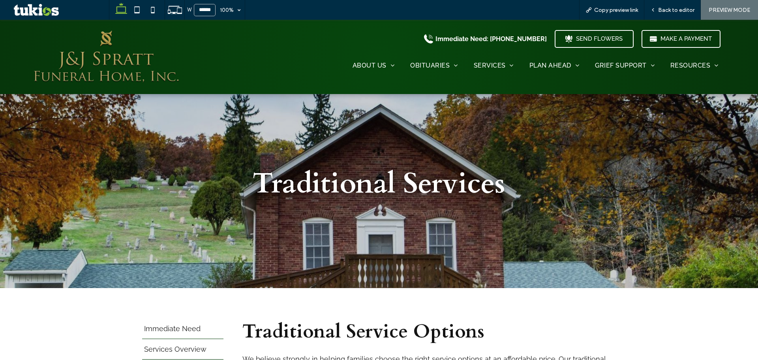
scroll to position [82, 0]
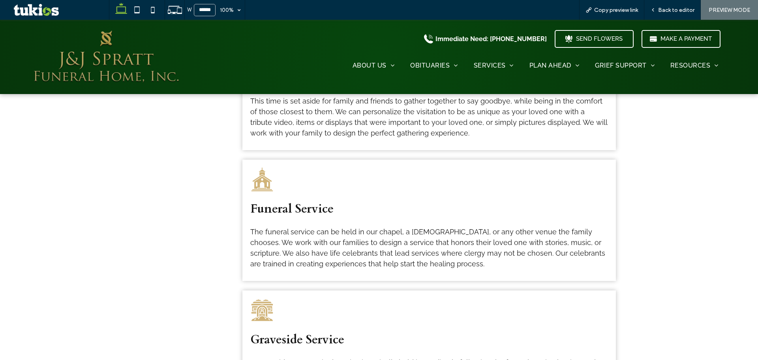
scroll to position [395, 0]
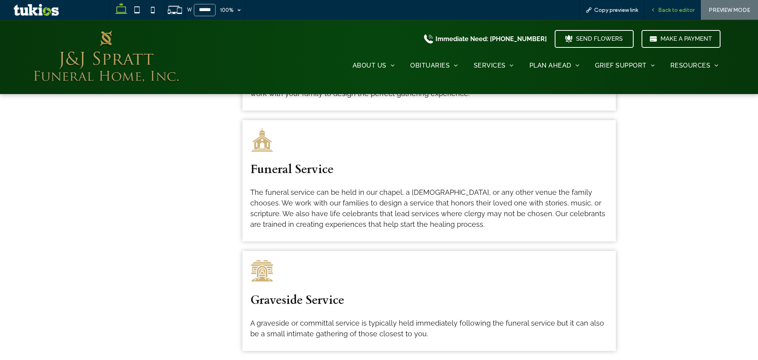
click at [672, 13] on span "Back to editor" at bounding box center [676, 10] width 36 height 7
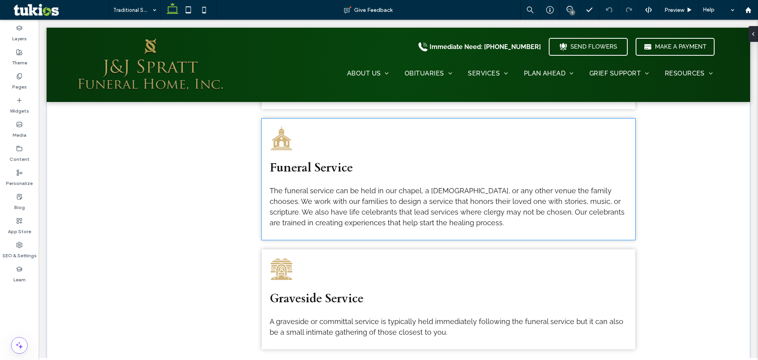
scroll to position [401, 0]
click at [439, 226] on p "The funeral service can be held in our chapel, a church, or any other venue the…" at bounding box center [449, 207] width 358 height 43
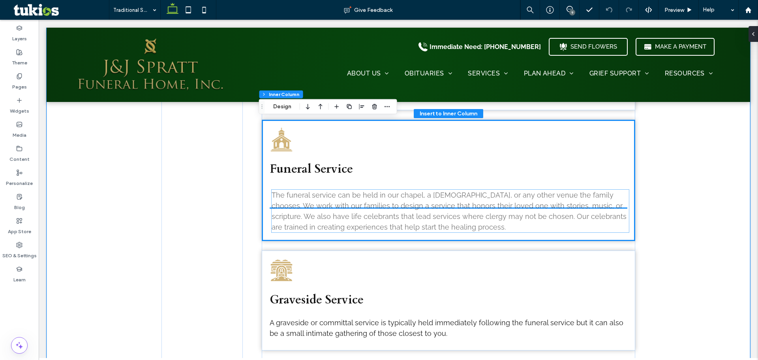
drag, startPoint x: 379, startPoint y: 208, endPoint x: 394, endPoint y: 216, distance: 16.9
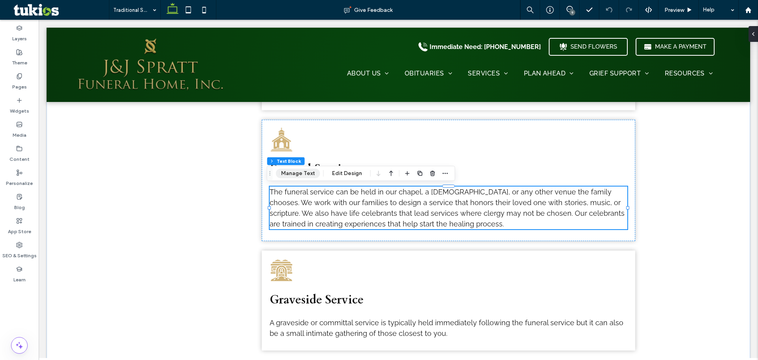
click at [307, 174] on button "Manage Text" at bounding box center [298, 173] width 44 height 9
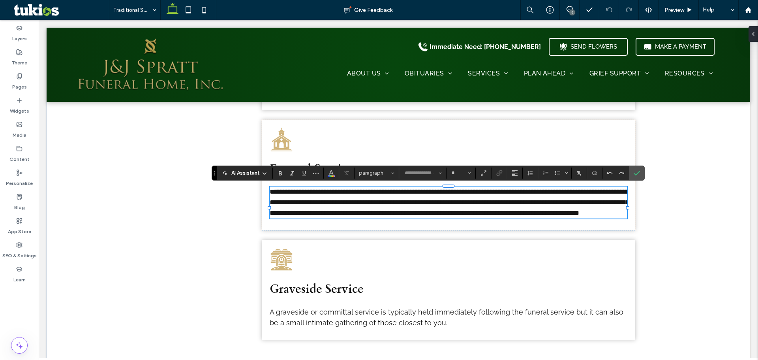
type input "*******"
type input "**"
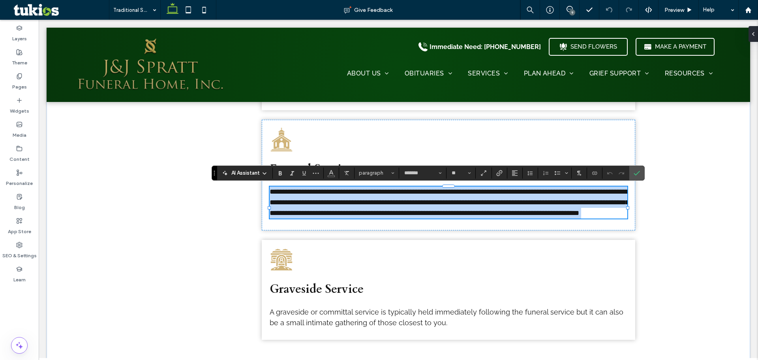
click at [428, 218] on p "**********" at bounding box center [449, 202] width 358 height 32
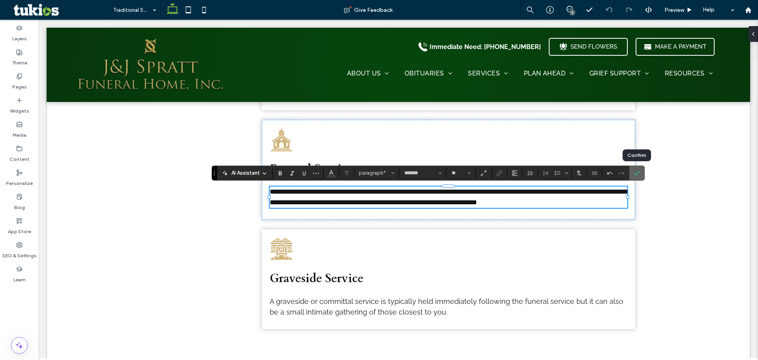
drag, startPoint x: 640, startPoint y: 173, endPoint x: 601, endPoint y: 153, distance: 43.8
click at [640, 173] on label "Confirm" at bounding box center [637, 173] width 12 height 14
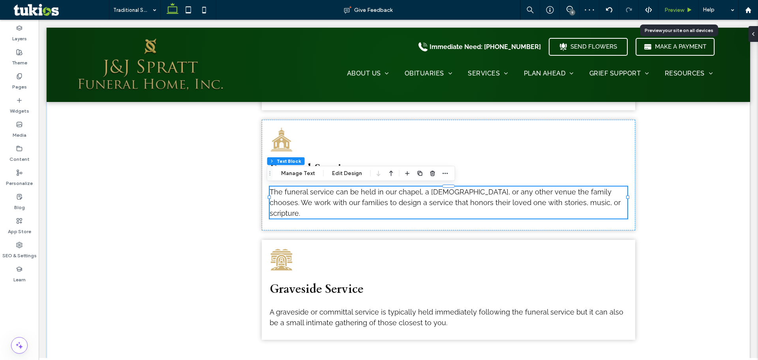
click at [673, 11] on span "Preview" at bounding box center [674, 10] width 20 height 7
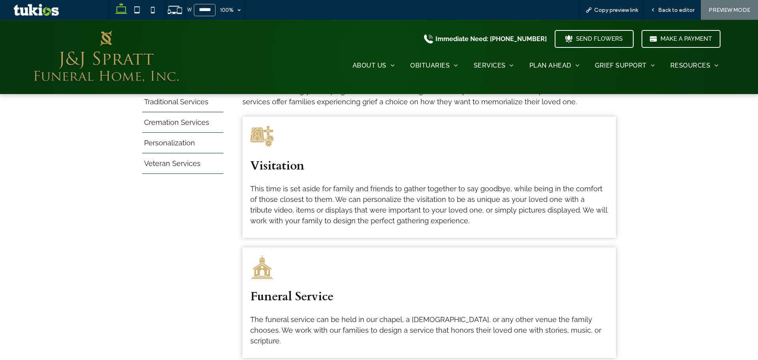
scroll to position [197, 0]
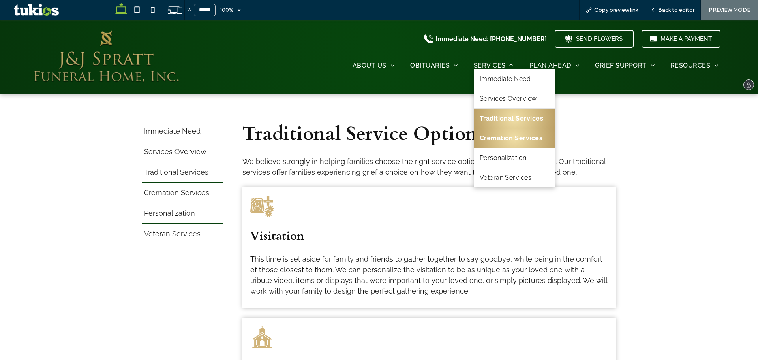
click at [480, 134] on span "Cremation Services" at bounding box center [511, 137] width 63 height 7
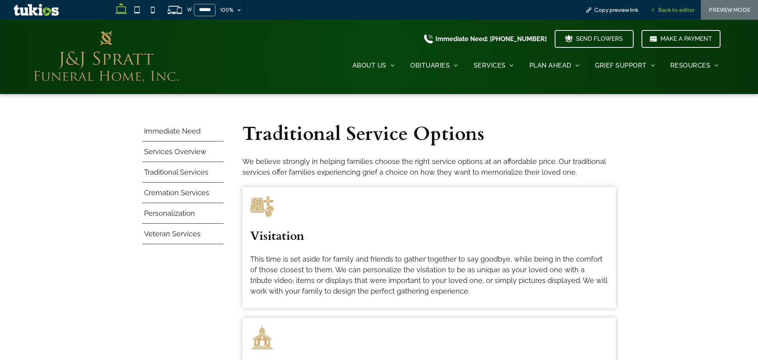
click at [666, 13] on span "Back to editor" at bounding box center [676, 10] width 36 height 7
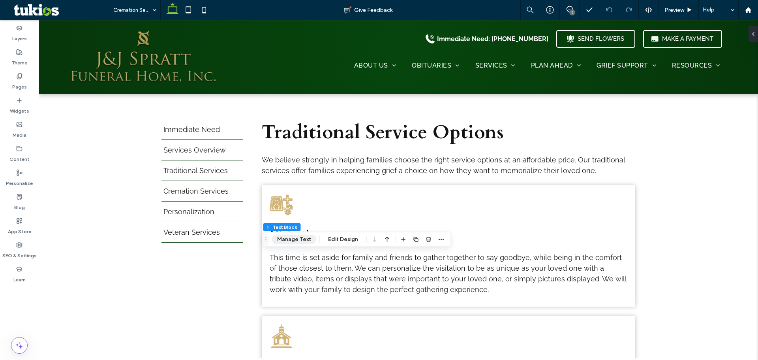
click at [300, 240] on button "Manage Text" at bounding box center [294, 238] width 44 height 9
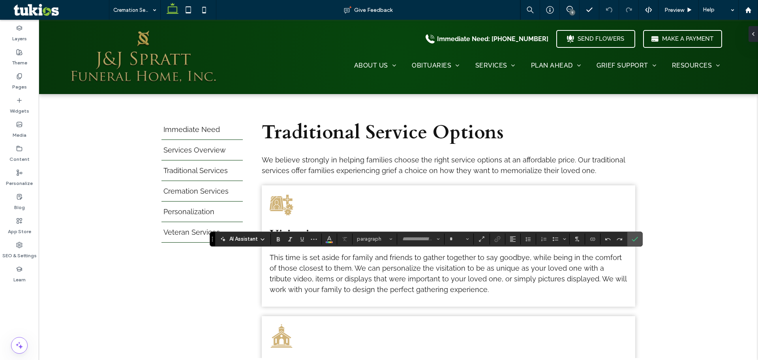
type input "*******"
type input "**"
click at [635, 240] on icon "Confirm" at bounding box center [635, 239] width 6 height 6
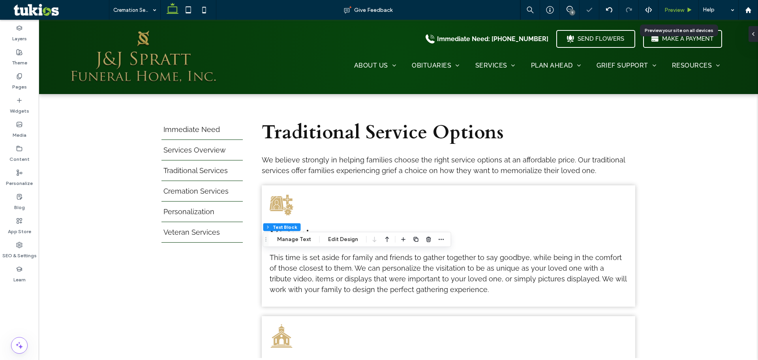
click at [665, 8] on span "Preview" at bounding box center [674, 10] width 20 height 7
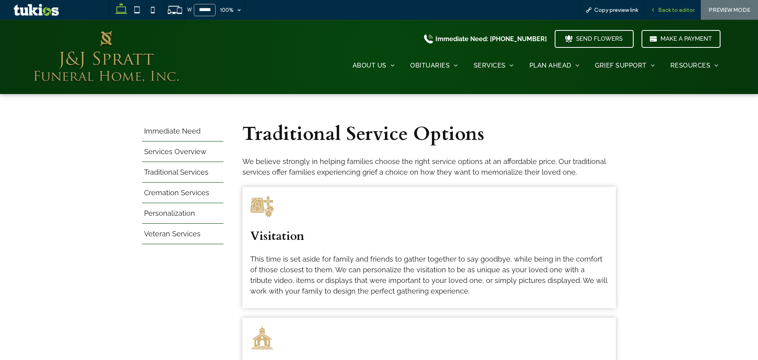
click at [679, 11] on span "Back to editor" at bounding box center [676, 10] width 36 height 7
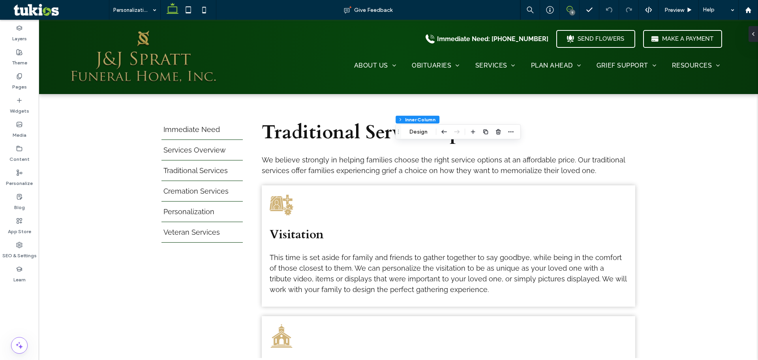
click at [565, 11] on span at bounding box center [569, 9] width 19 height 6
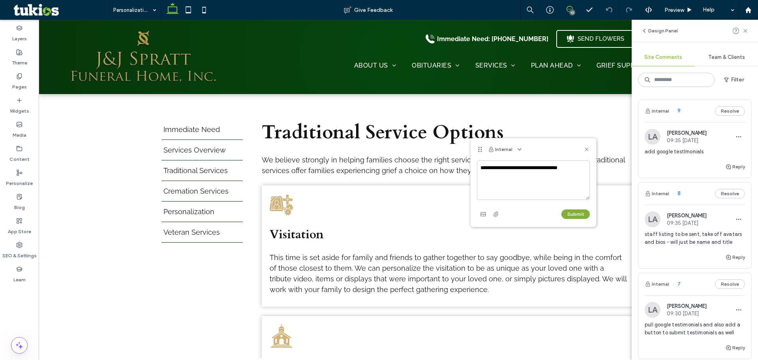
type textarea "**********"
click at [579, 212] on button "Submit" at bounding box center [575, 213] width 28 height 9
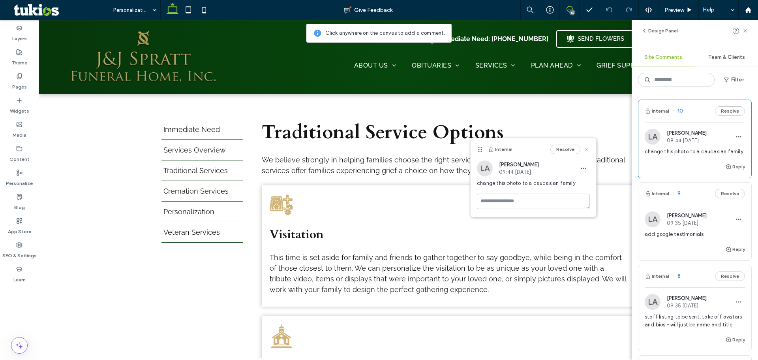
click at [586, 150] on icon at bounding box center [586, 149] width 6 height 6
click at [743, 29] on icon at bounding box center [745, 31] width 6 height 6
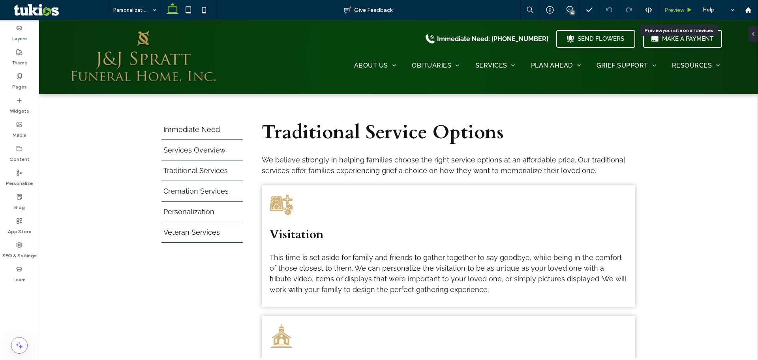
click at [677, 10] on span "Preview" at bounding box center [674, 10] width 20 height 7
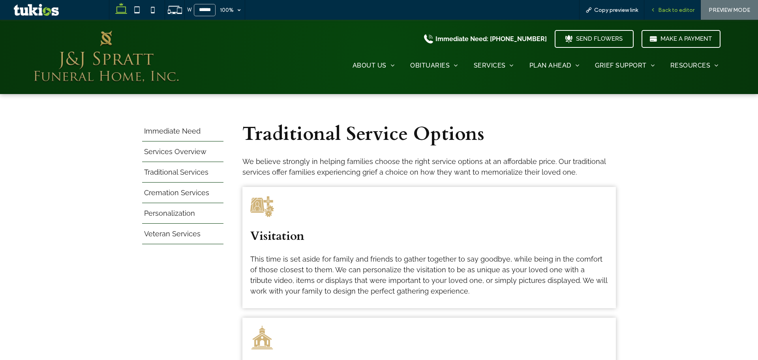
click at [678, 9] on span "Back to editor" at bounding box center [676, 10] width 36 height 7
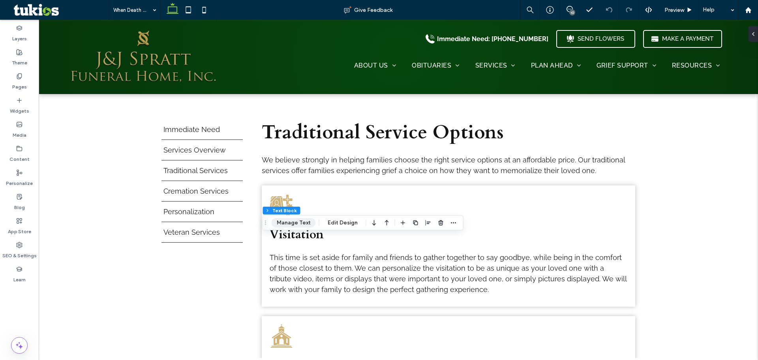
click at [299, 226] on button "Manage Text" at bounding box center [294, 222] width 44 height 9
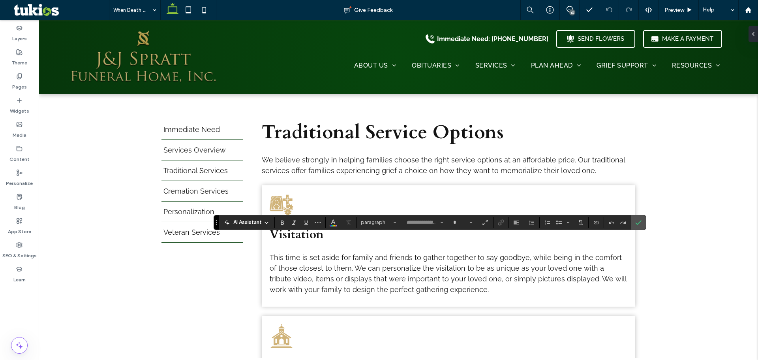
type input "*******"
type input "**"
click at [636, 225] on icon "Confirm" at bounding box center [638, 222] width 6 height 6
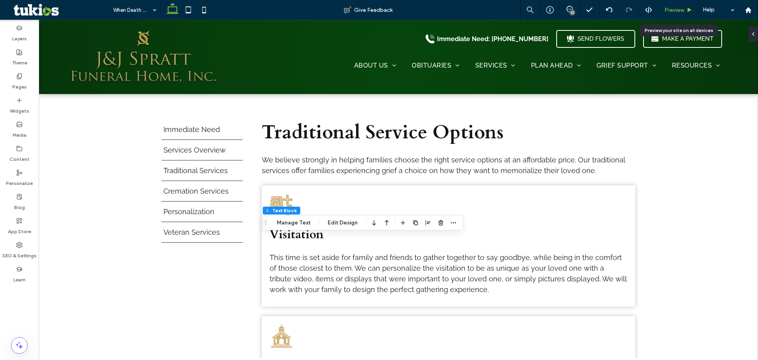
click at [671, 10] on span "Preview" at bounding box center [674, 10] width 20 height 7
